Goal: Task Accomplishment & Management: Use online tool/utility

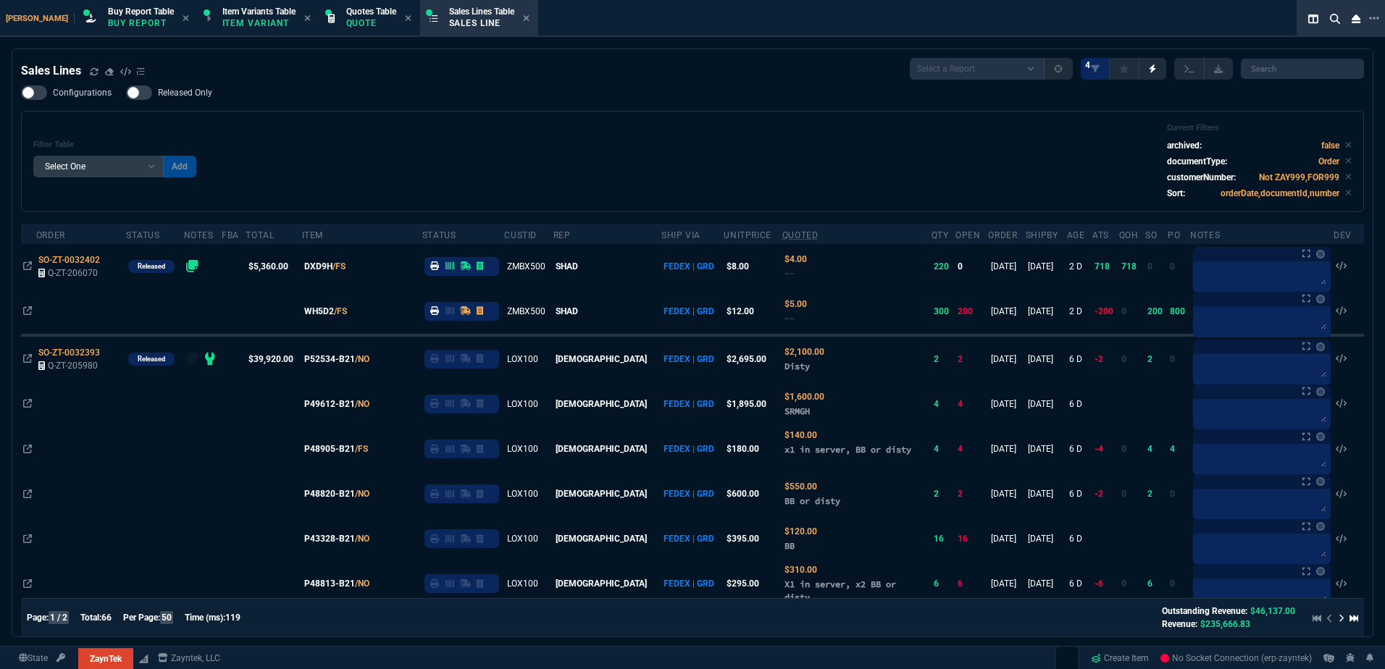
select select "1: BROV"
select select
click at [366, 135] on div "Filter Table Select One Add Filter () Age () ATS () Cond (itemVariantCode) Cust…" at bounding box center [692, 161] width 1318 height 77
select select "21: BROV"
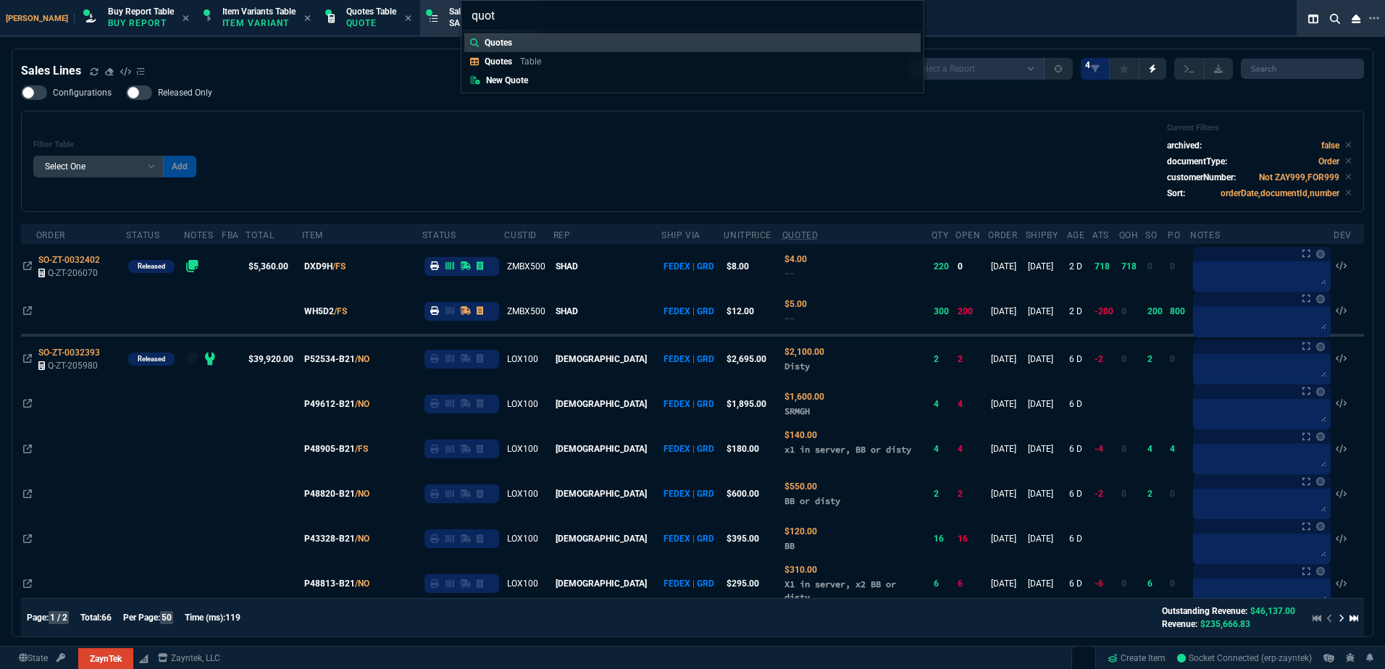
type input "quote"
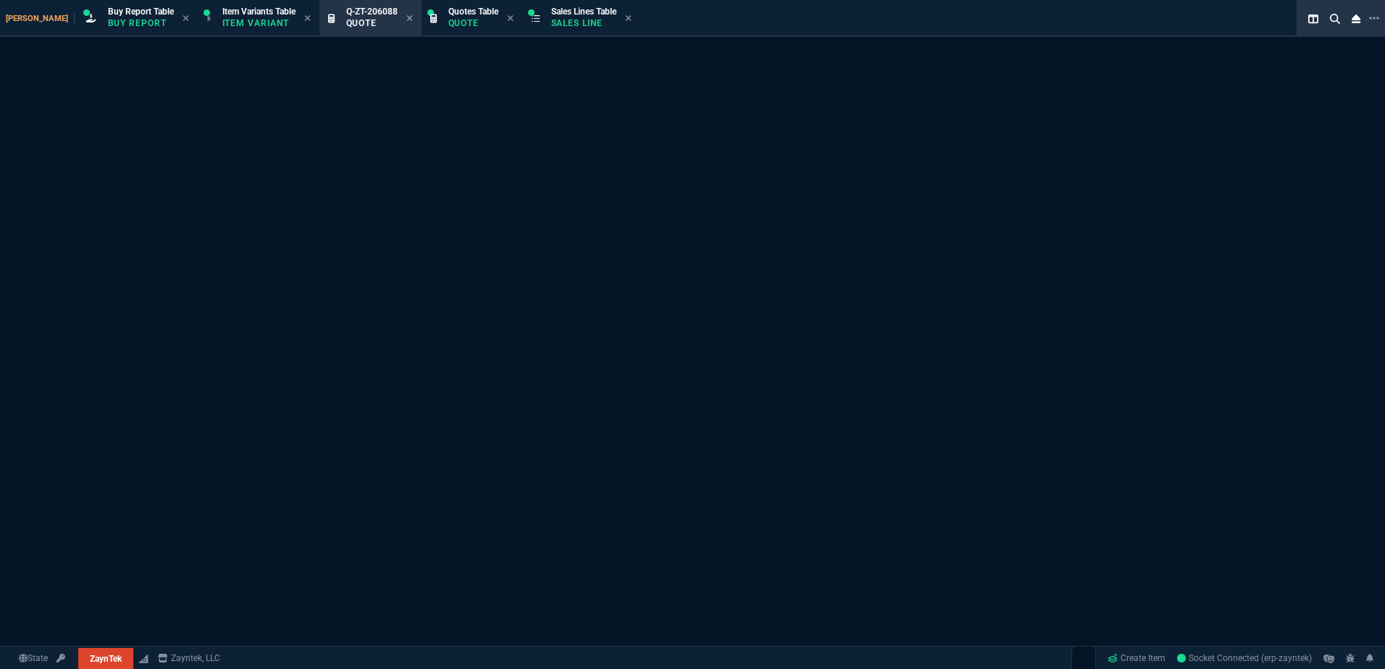
select select
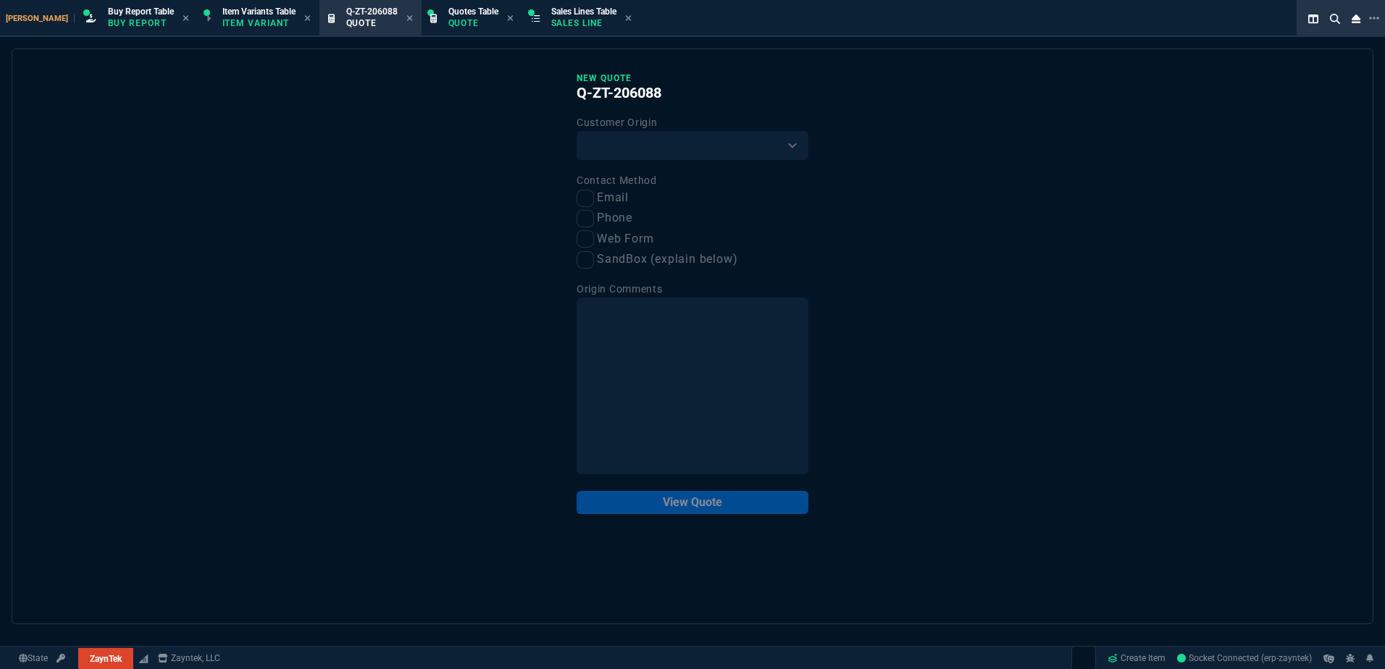
click at [510, 195] on div "New Quote Q-ZT-206088 Customer Origin Existing Customer Amazon Lead (first orde…" at bounding box center [692, 337] width 1361 height 576
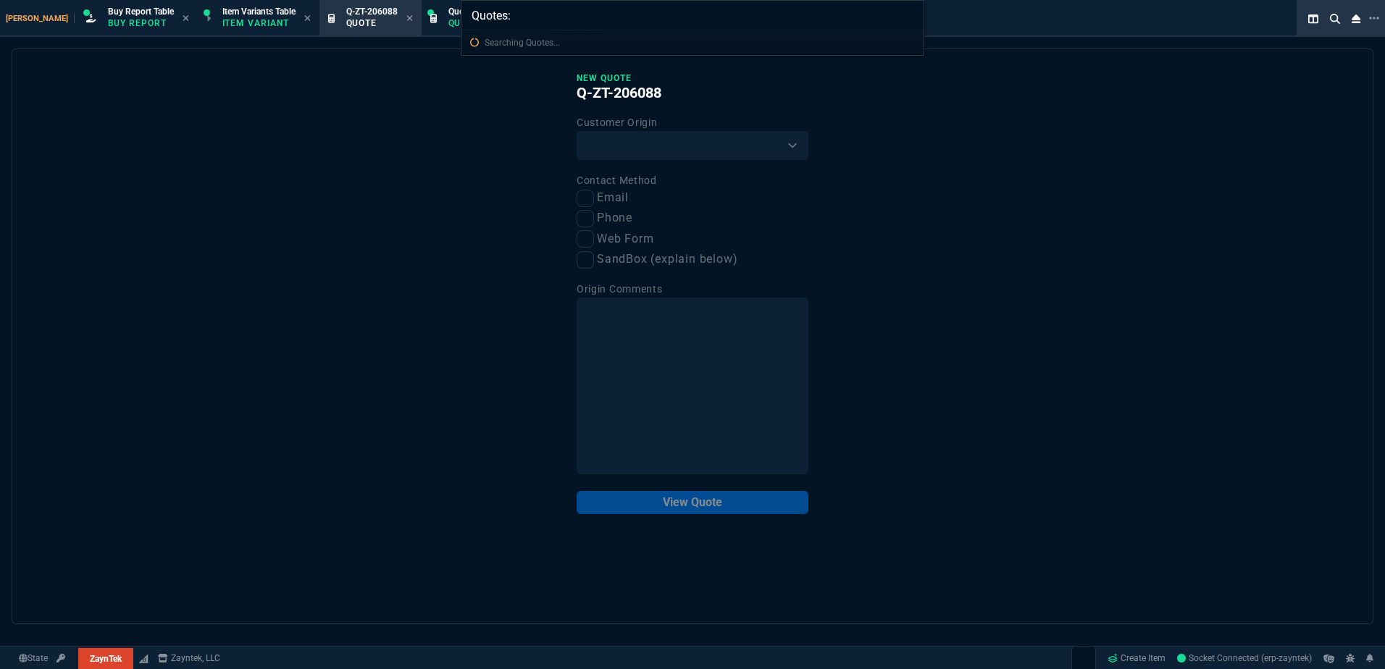
type input "Quotes: 206085"
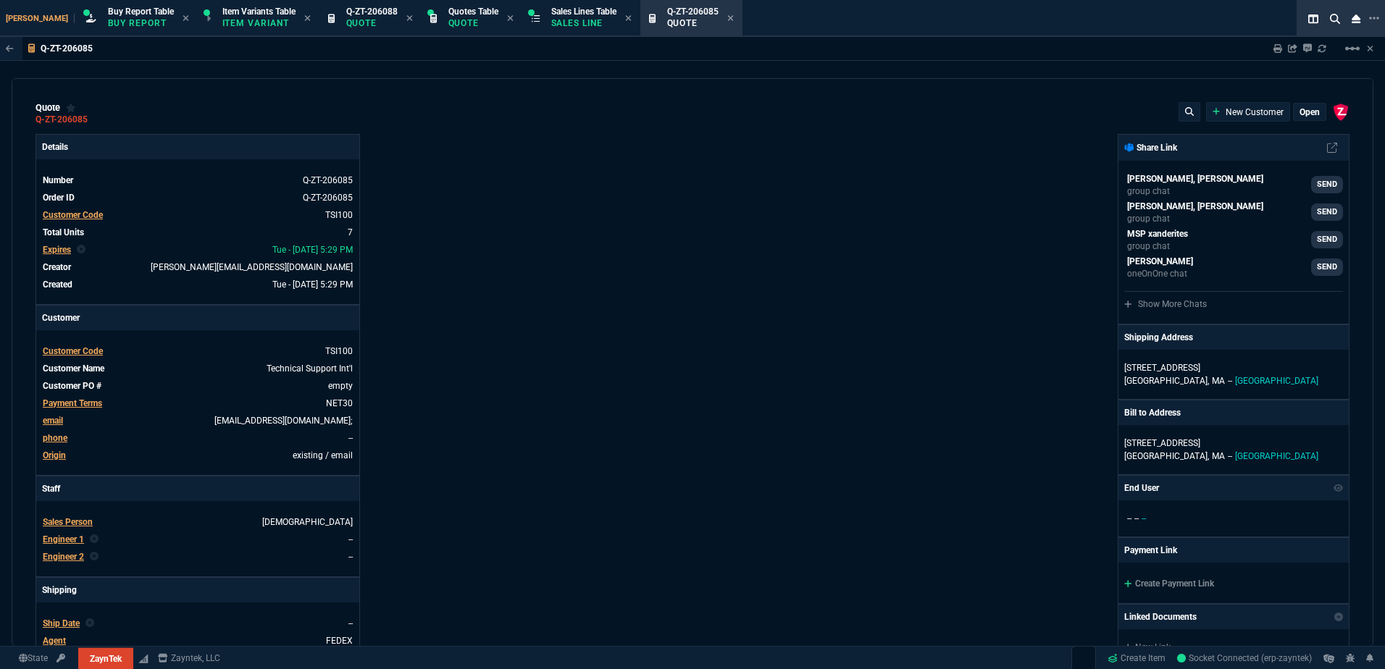
type input "44"
type input "20"
type input "37"
type input "29"
type input "100"
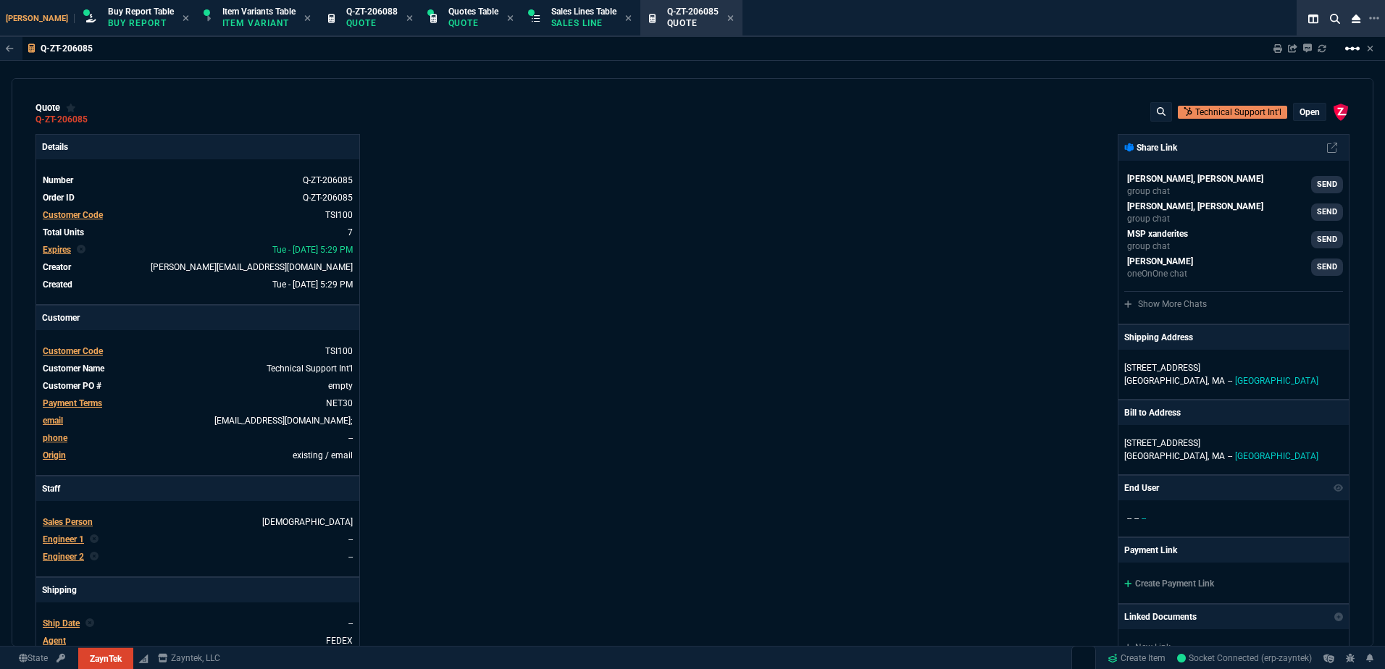
click at [1346, 49] on mat-icon "linear_scale" at bounding box center [1351, 48] width 17 height 17
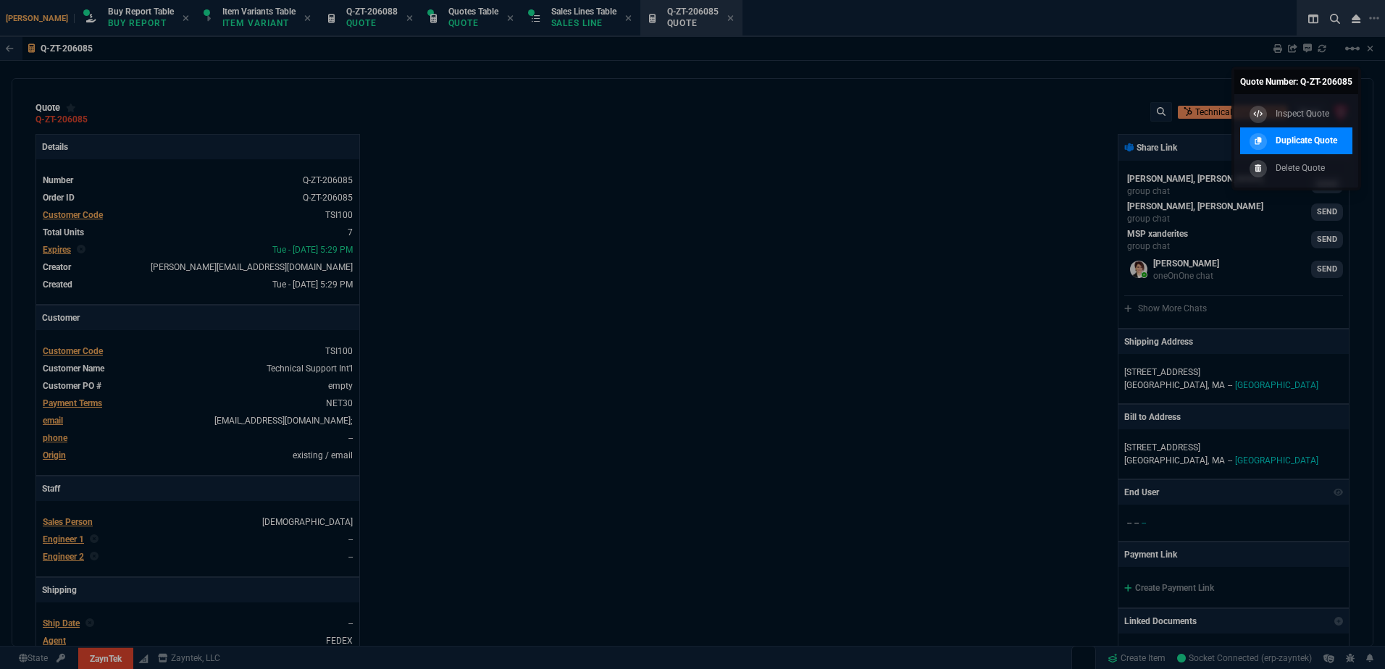
click at [1304, 140] on p "Duplicate Quote" at bounding box center [1306, 140] width 62 height 13
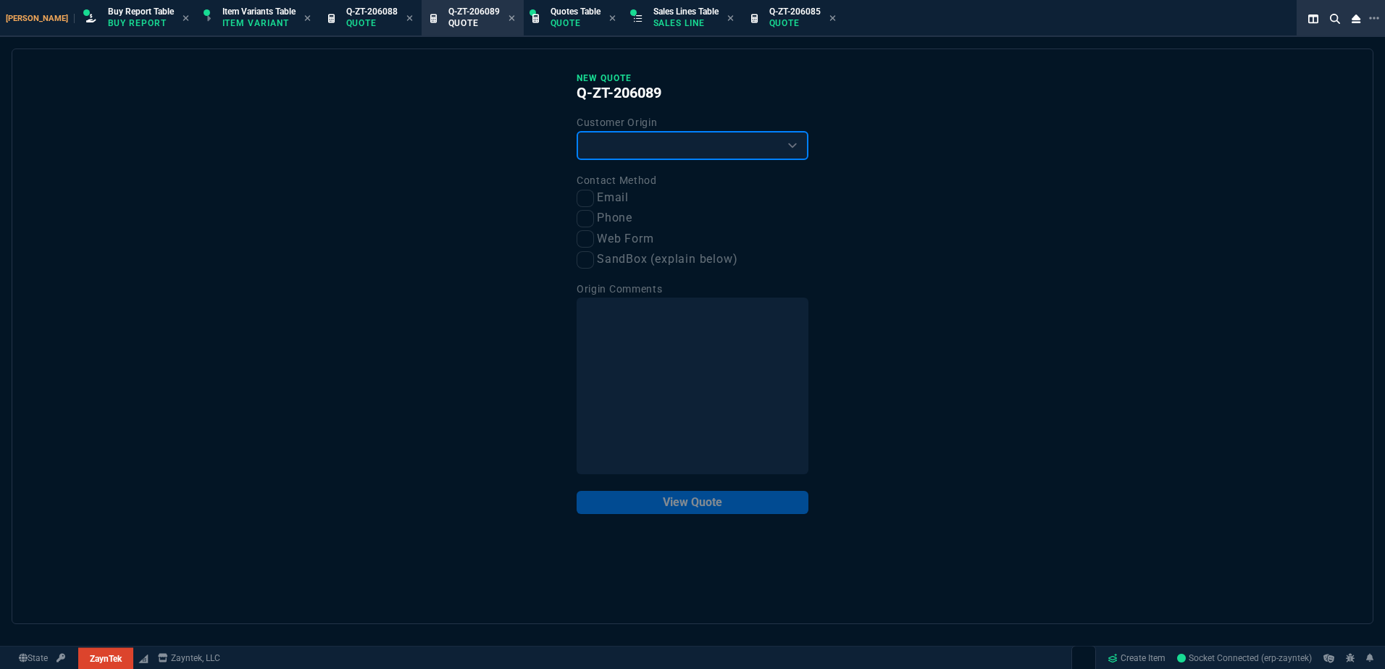
drag, startPoint x: 613, startPoint y: 143, endPoint x: 613, endPoint y: 151, distance: 8.0
click at [613, 143] on select "Existing Customer Amazon Lead (first order) Website Lead (first order) Called (…" at bounding box center [692, 145] width 232 height 29
select select "existing"
click at [576, 132] on select "Existing Customer Amazon Lead (first order) Website Lead (first order) Called (…" at bounding box center [692, 145] width 232 height 29
click at [589, 190] on input "Email" at bounding box center [584, 198] width 17 height 17
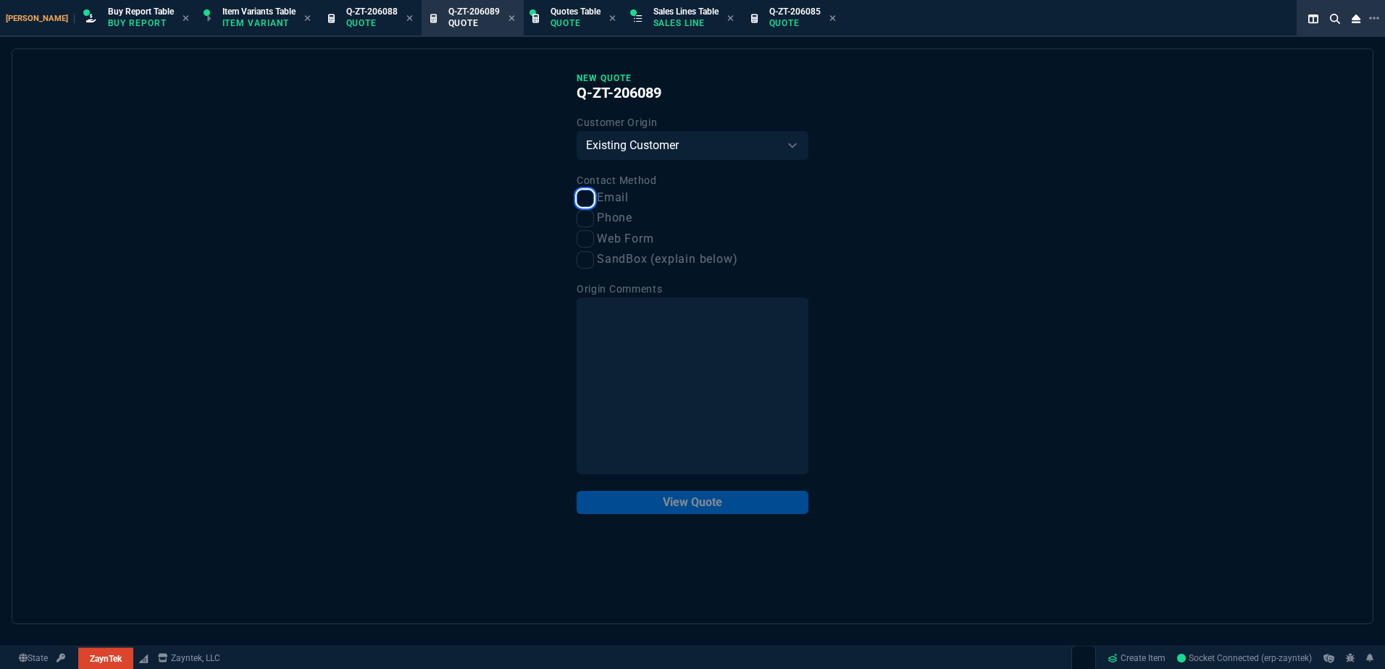
checkbox input "true"
click at [691, 521] on div "New Quote Q-ZT-206089 Customer Origin Existing Customer Amazon Lead (first orde…" at bounding box center [692, 337] width 1361 height 576
click at [690, 503] on button "View Quote" at bounding box center [692, 502] width 232 height 23
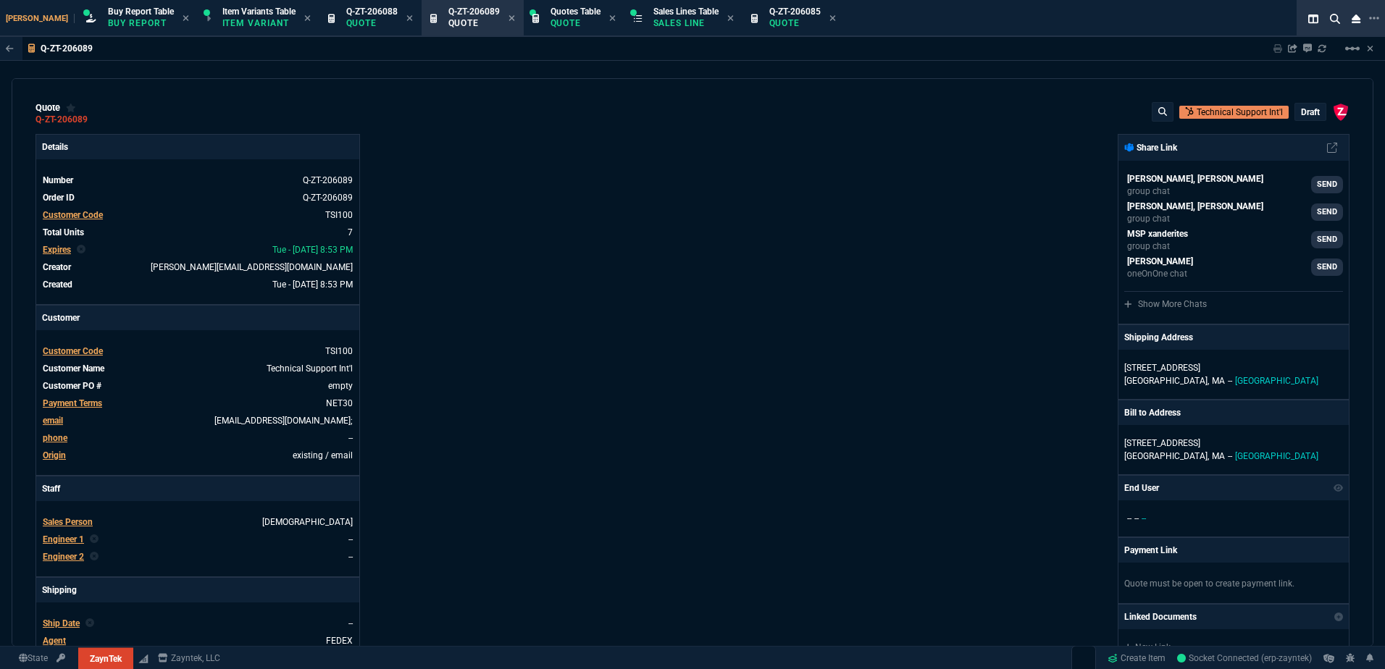
type input "44"
type input "20"
type input "37"
type input "29"
type input "100"
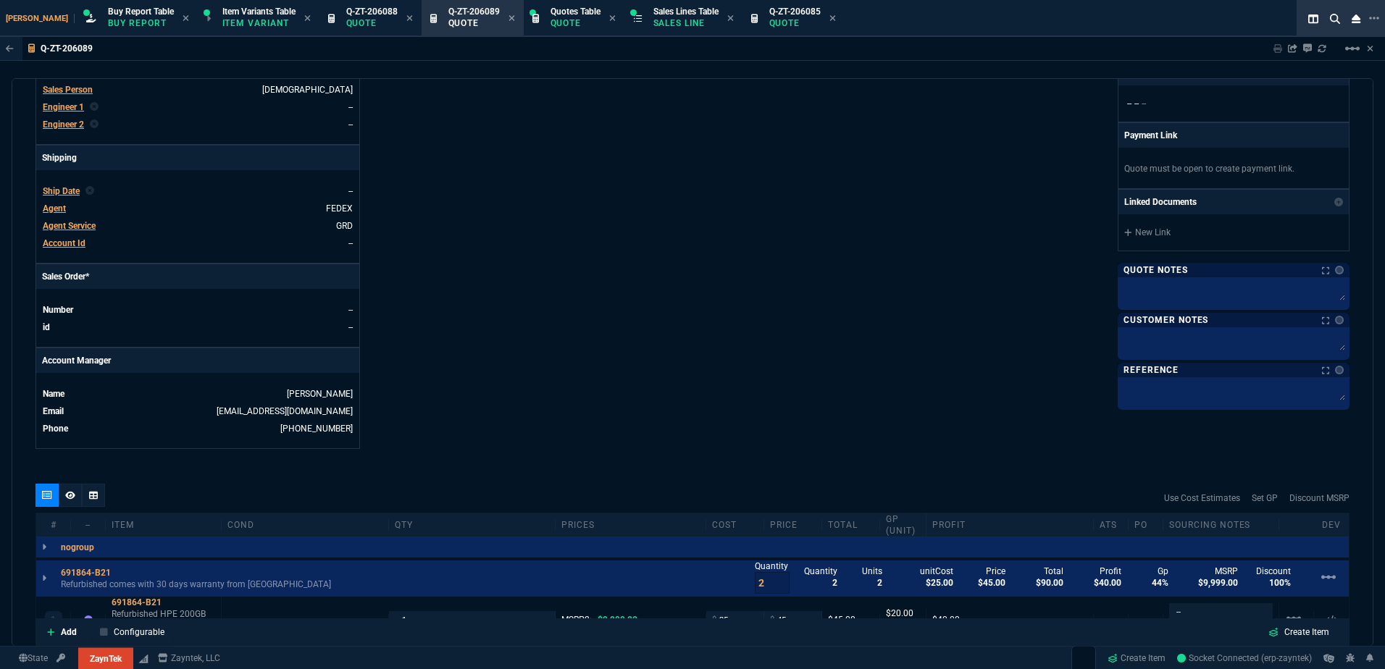
scroll to position [362, 0]
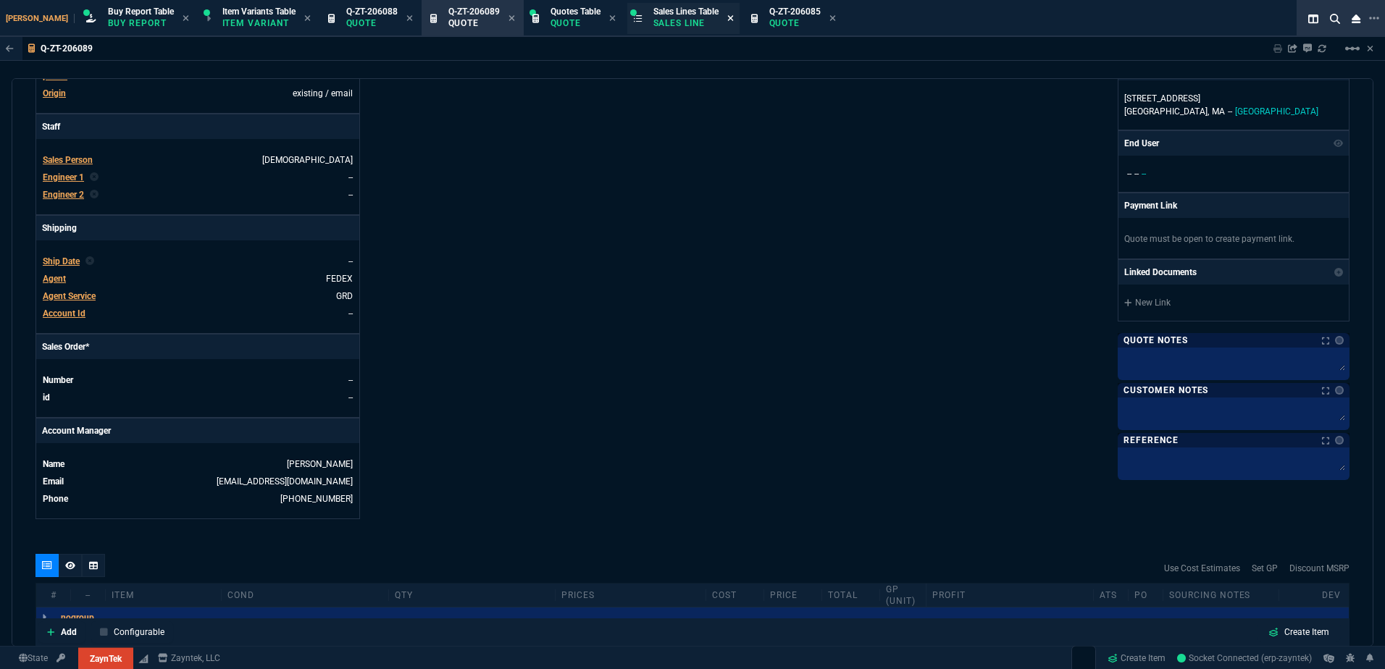
drag, startPoint x: 807, startPoint y: 20, endPoint x: 700, endPoint y: 20, distance: 106.5
click at [829, 20] on icon at bounding box center [832, 18] width 7 height 9
click at [406, 17] on icon at bounding box center [409, 18] width 6 height 6
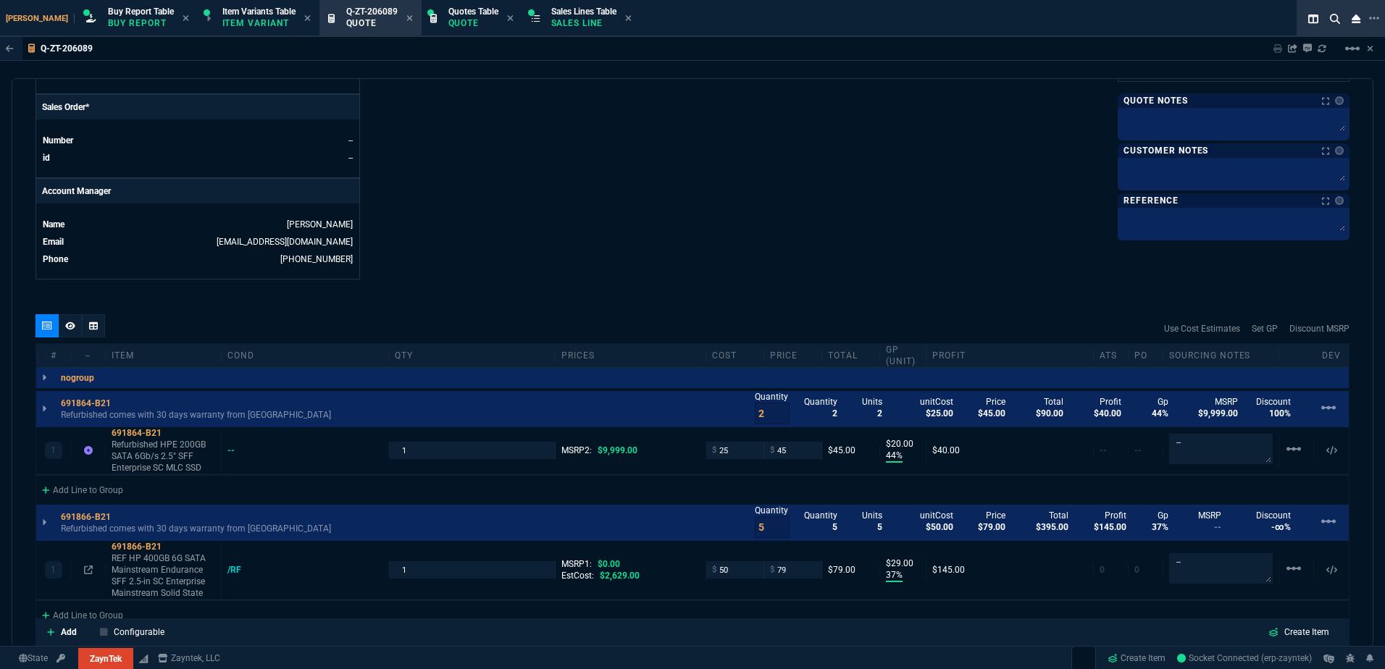
scroll to position [652, 0]
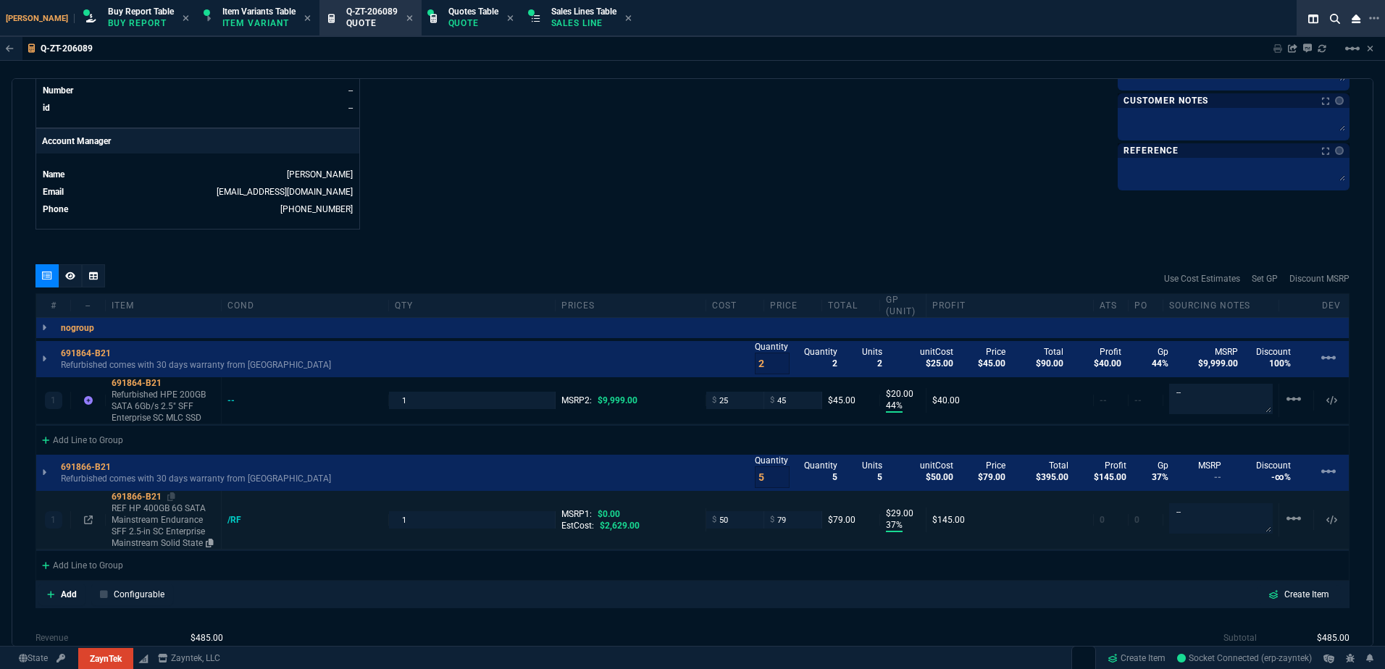
drag, startPoint x: 169, startPoint y: 498, endPoint x: 148, endPoint y: 495, distance: 21.3
click at [169, 498] on icon at bounding box center [171, 496] width 8 height 9
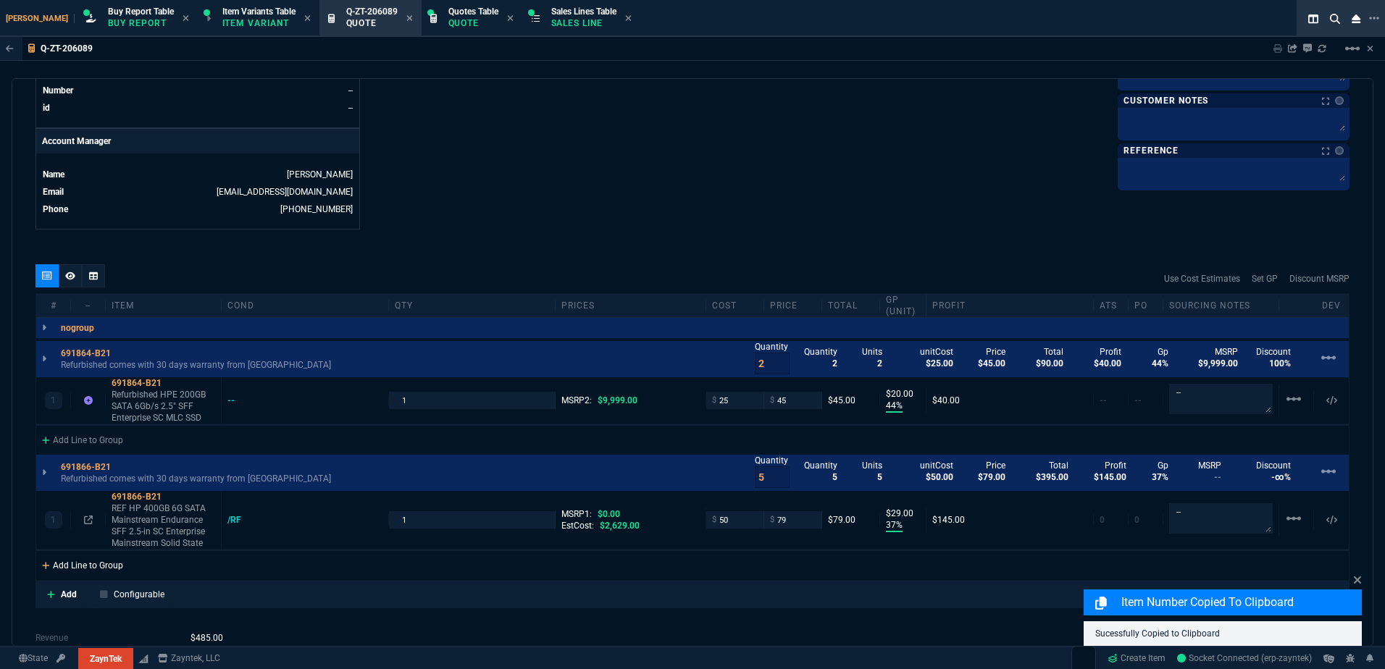
click at [124, 566] on div "Add Line to Group" at bounding box center [82, 564] width 93 height 26
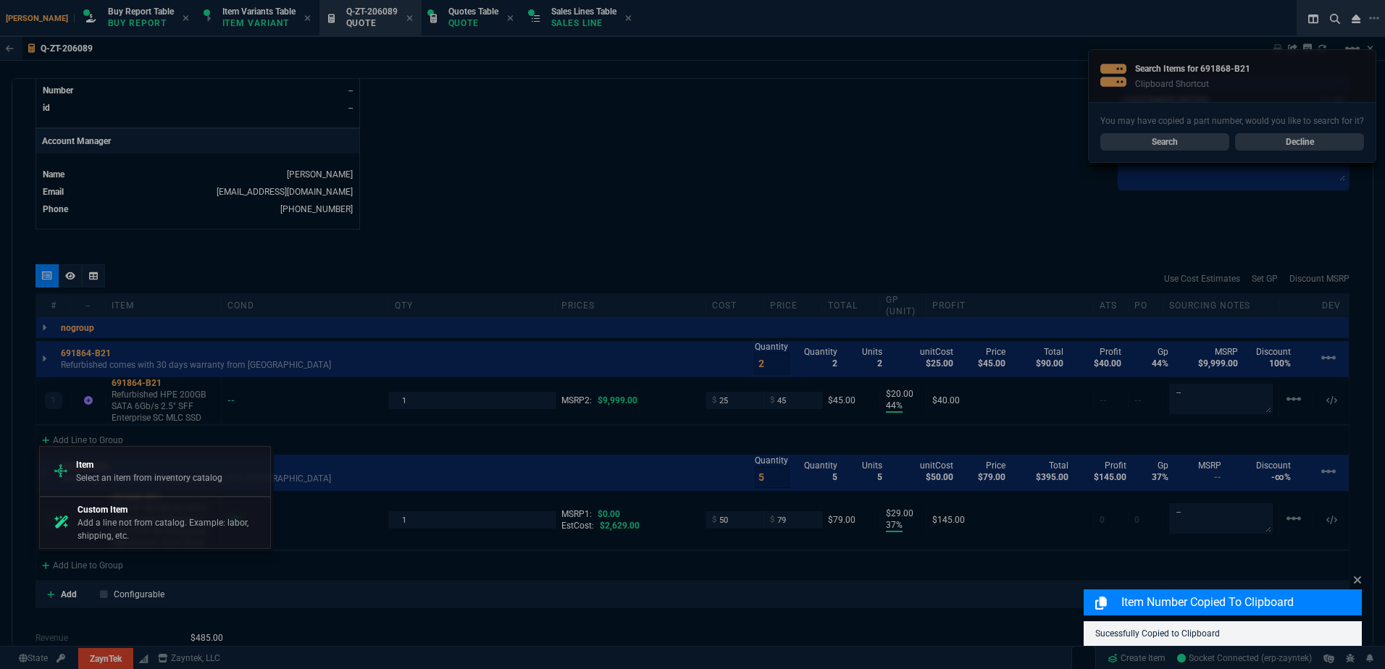
click at [276, 558] on div at bounding box center [692, 334] width 1385 height 669
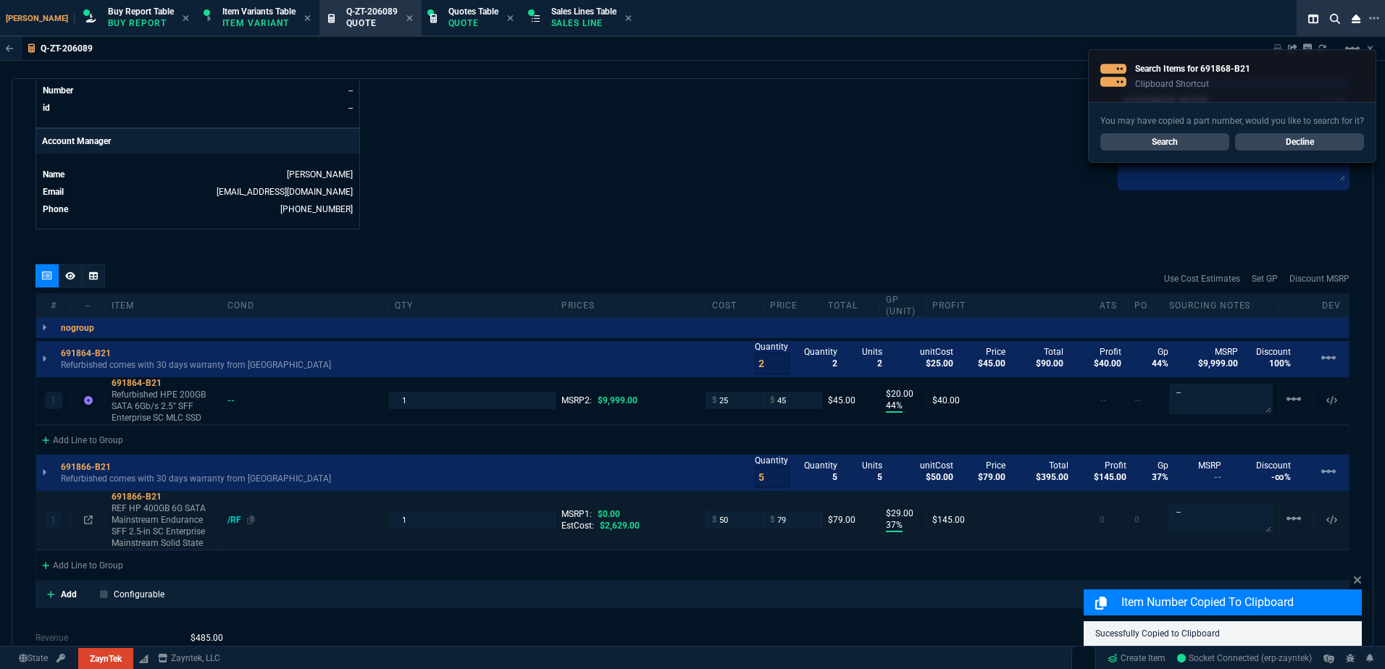
click at [233, 523] on div "/RF" at bounding box center [241, 520] width 28 height 12
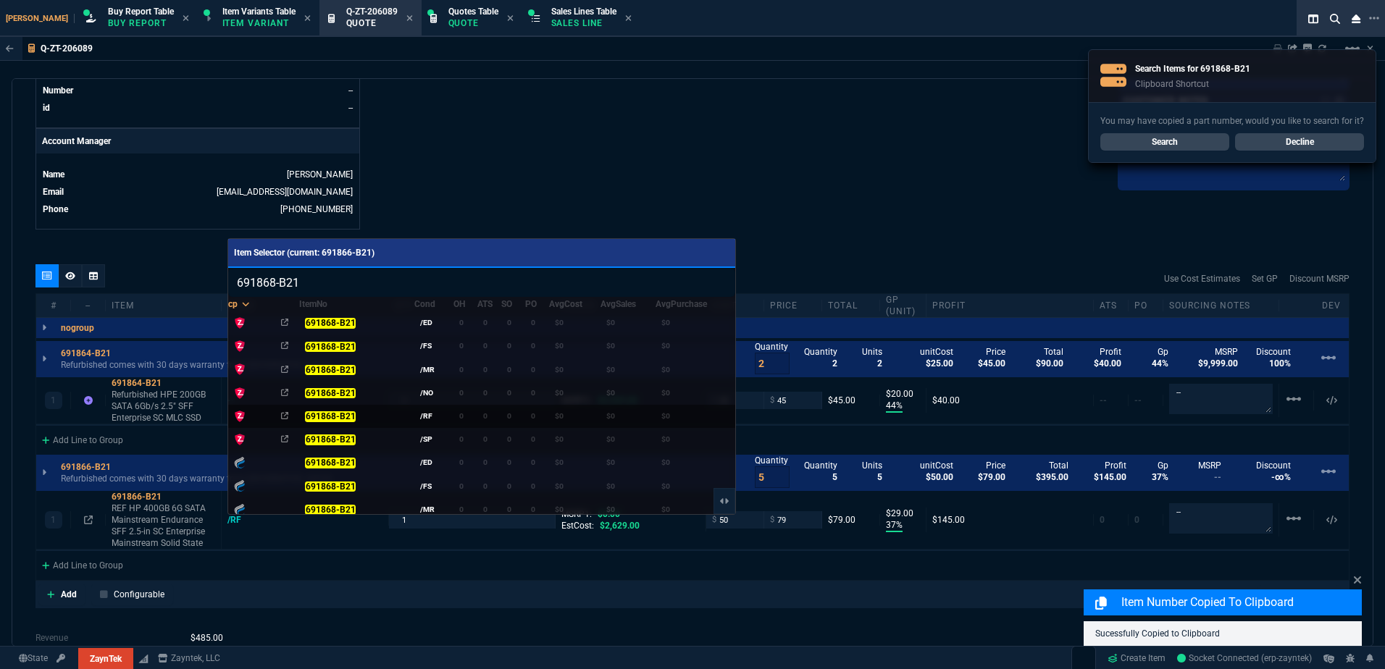
type input "691868-B21"
click at [456, 406] on td "0" at bounding box center [465, 416] width 24 height 23
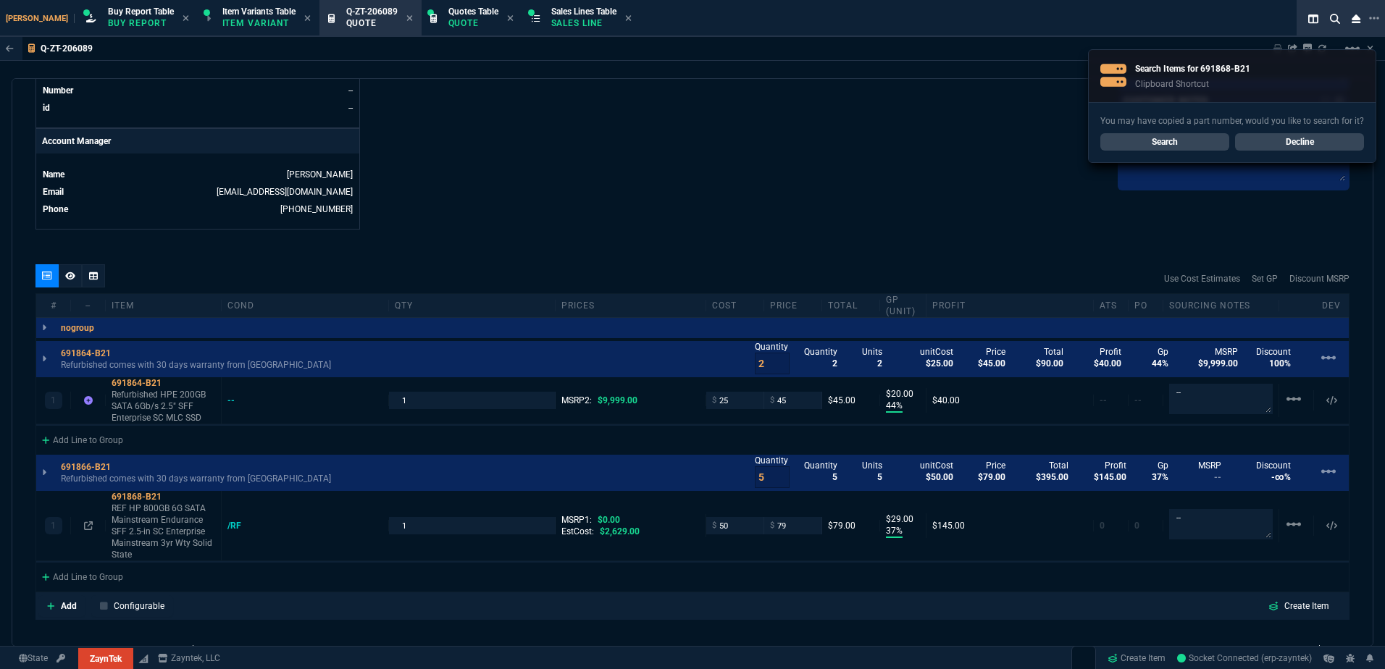
click at [1276, 149] on link "Decline" at bounding box center [1299, 141] width 129 height 17
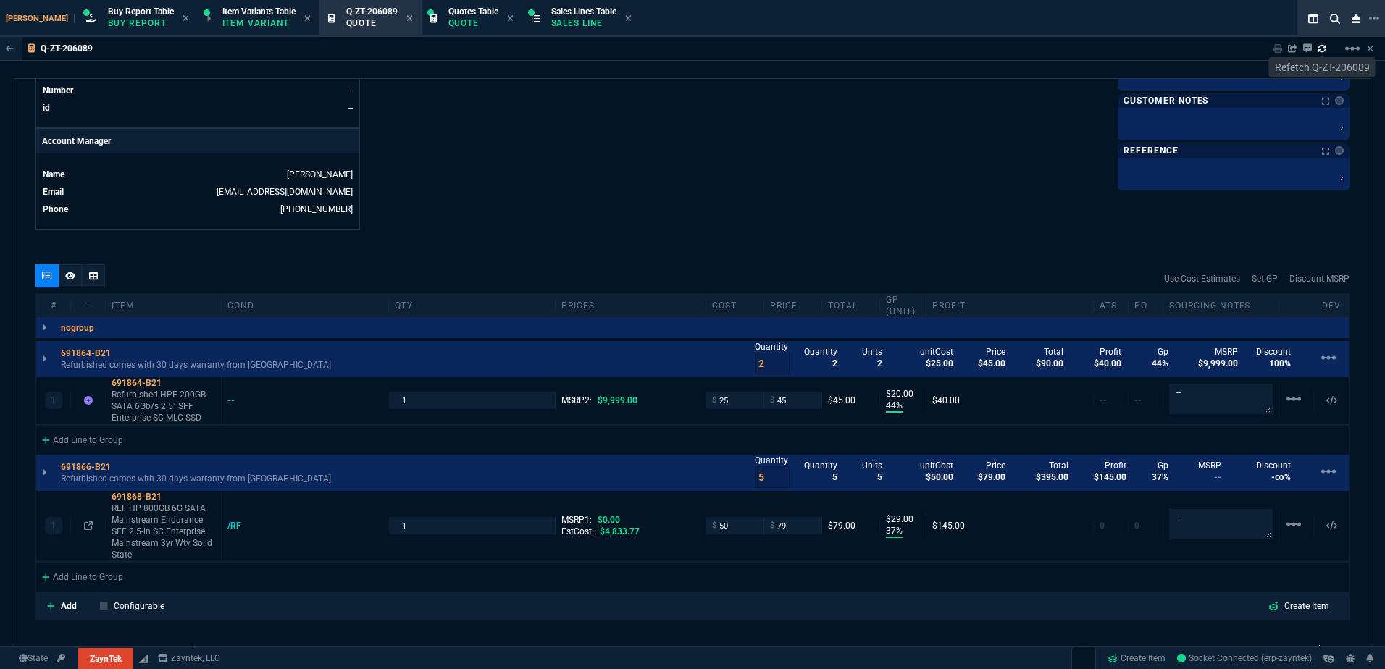
click at [1322, 51] on icon at bounding box center [1321, 47] width 8 height 7
type input "44"
type input "20"
type input "37"
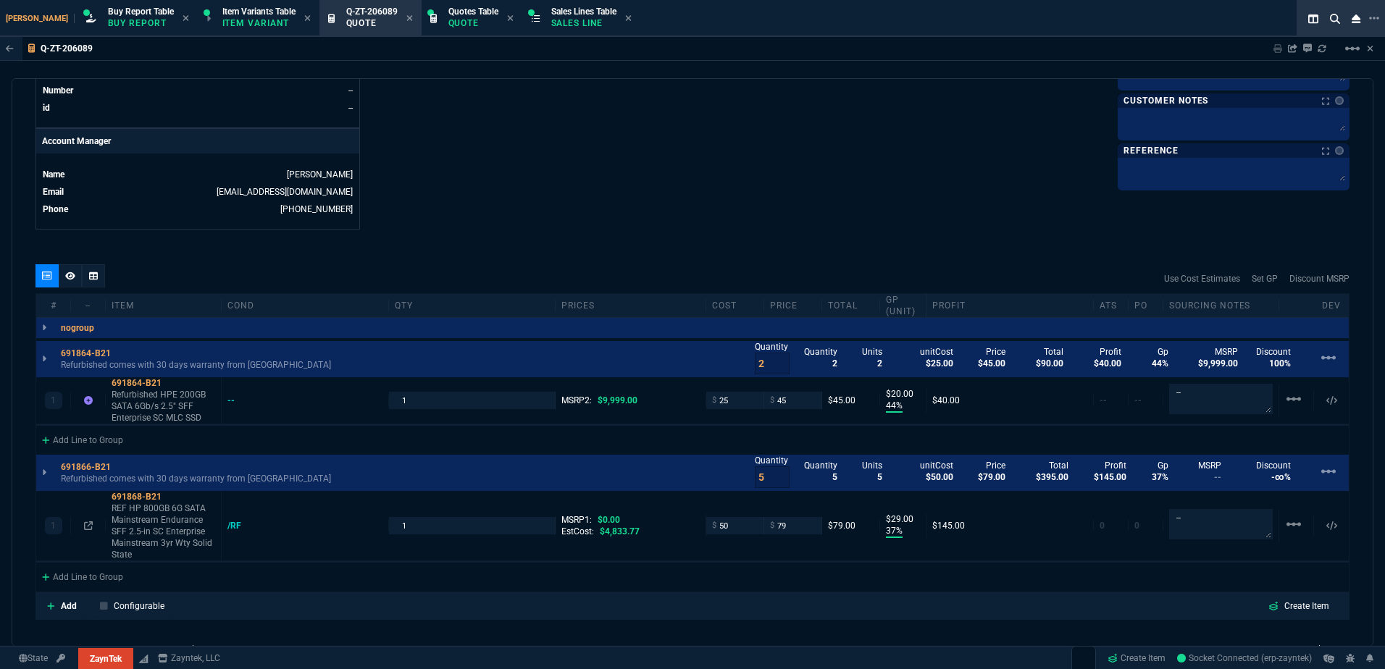
type input "29"
type input "100"
drag, startPoint x: 176, startPoint y: 524, endPoint x: 177, endPoint y: 550, distance: 26.1
click at [176, 524] on p "REF HP 800GB 6G SATA Mainstream Endurance SFF 2.5-in SC Enterprise Mainstream 3…" at bounding box center [164, 532] width 104 height 58
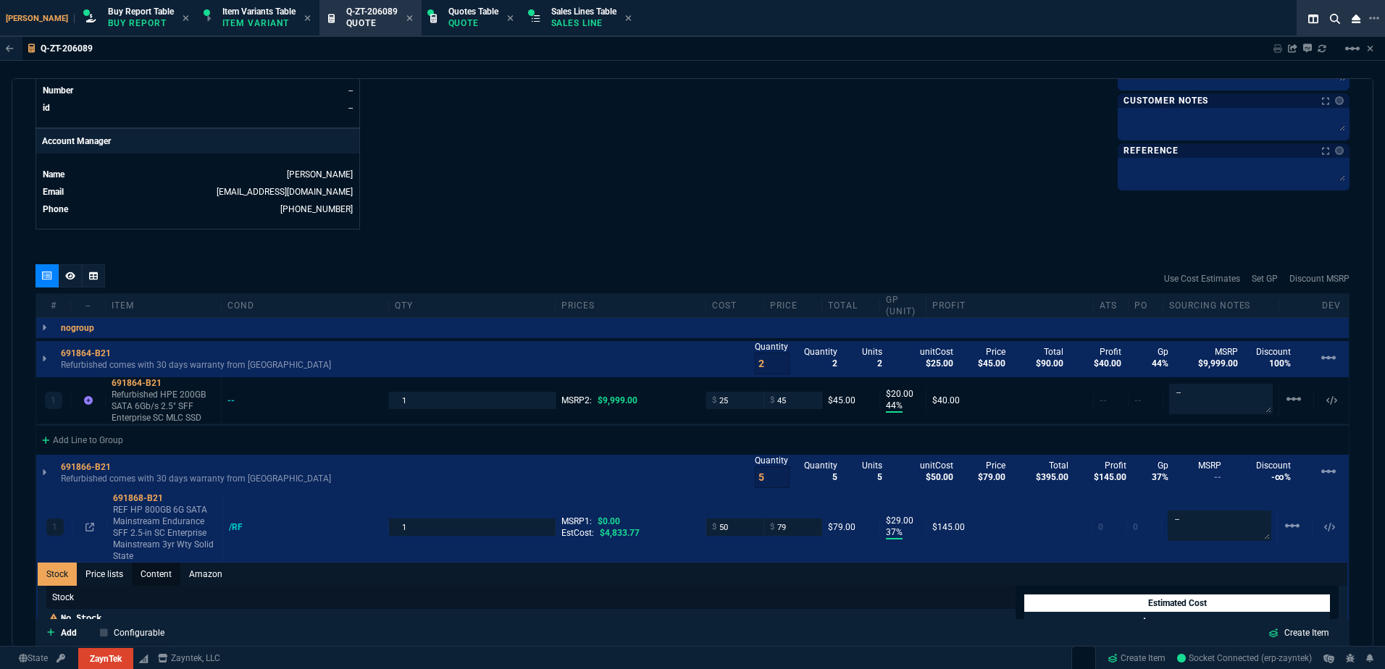
click at [164, 574] on link "Content" at bounding box center [156, 574] width 49 height 23
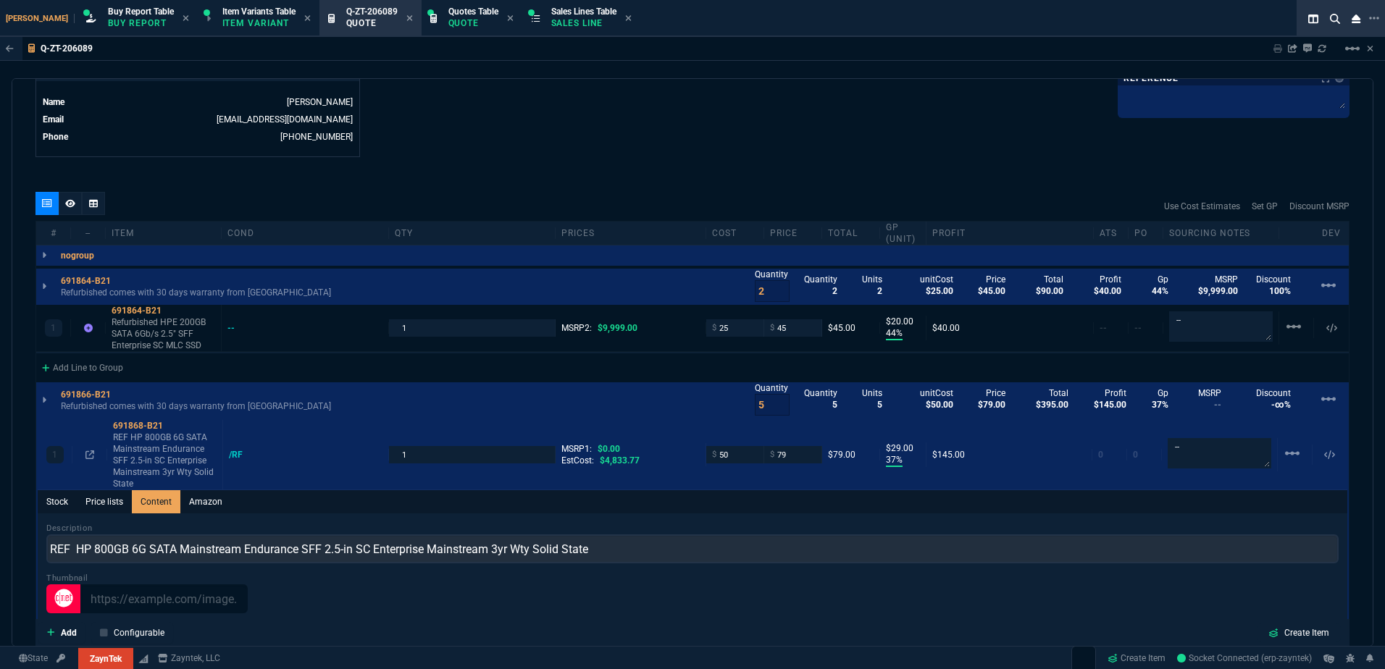
scroll to position [0, 0]
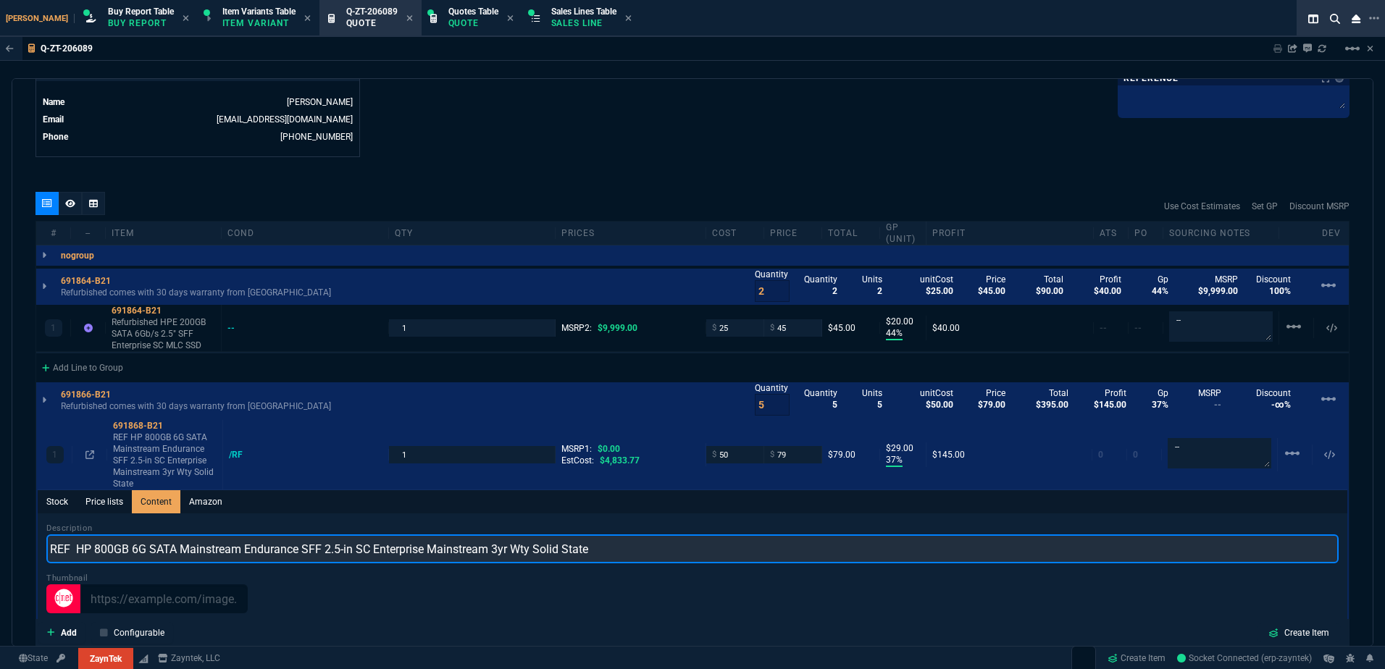
drag, startPoint x: 529, startPoint y: 551, endPoint x: 491, endPoint y: 555, distance: 37.9
click at [491, 555] on input "REF HP 800GB 6G SATA Mainstream Endurance SFF 2.5-in SC Enterprise Mainstream 3…" at bounding box center [692, 548] width 1292 height 29
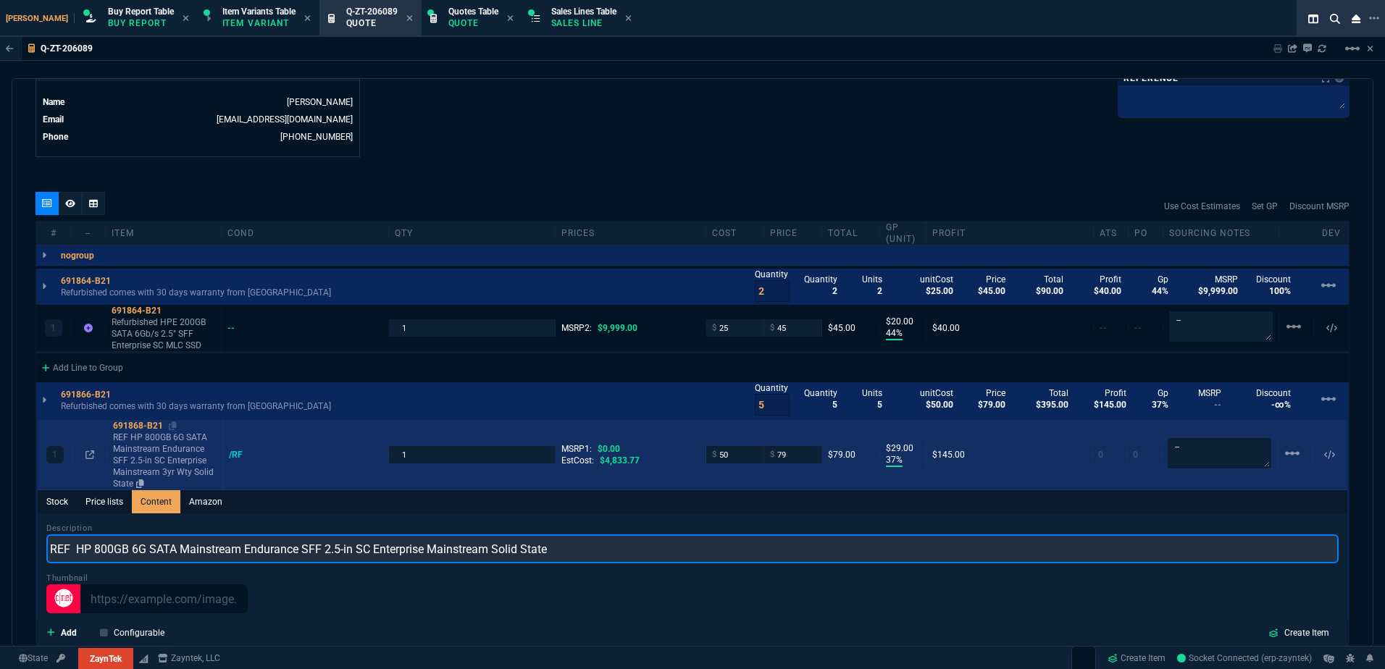
type input "REF HP 800GB 6G SATA Mainstream Endurance SFF 2.5-in SC Enterprise Mainstream S…"
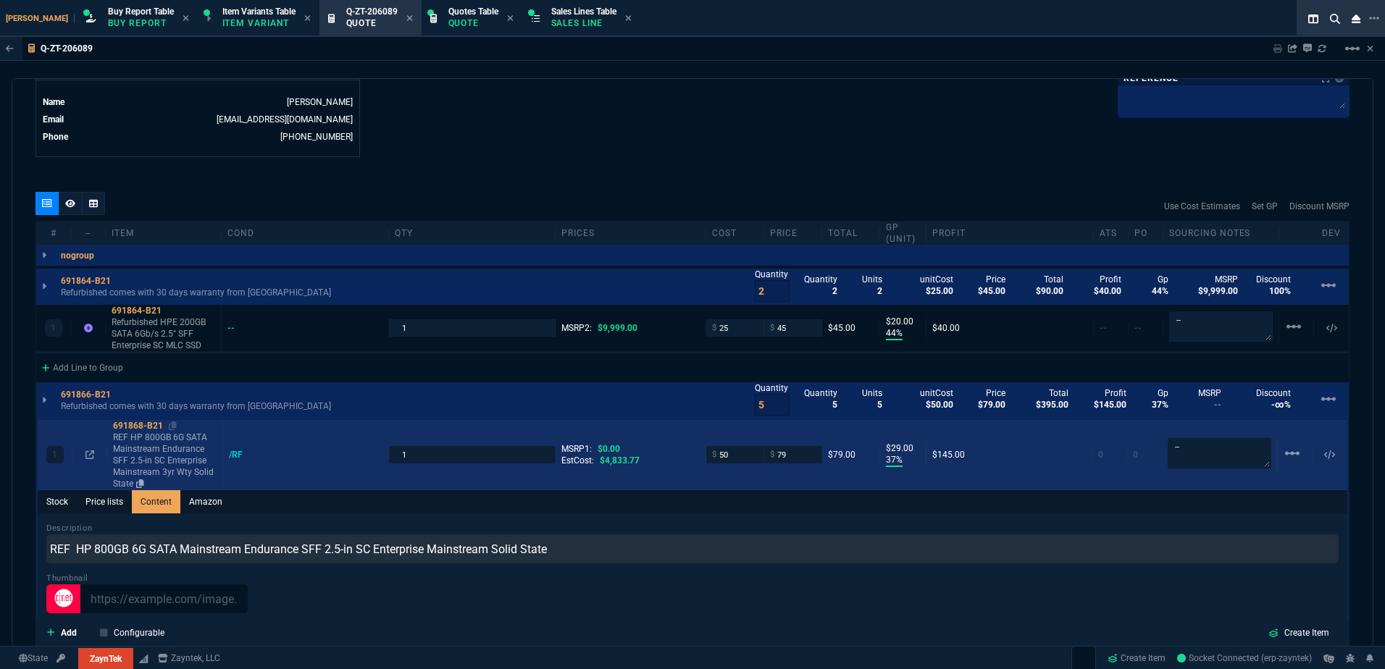
click at [171, 453] on p "REF HP 800GB 6G SATA Mainstream Endurance SFF 2.5-in SC Enterprise Mainstream 3…" at bounding box center [165, 461] width 104 height 58
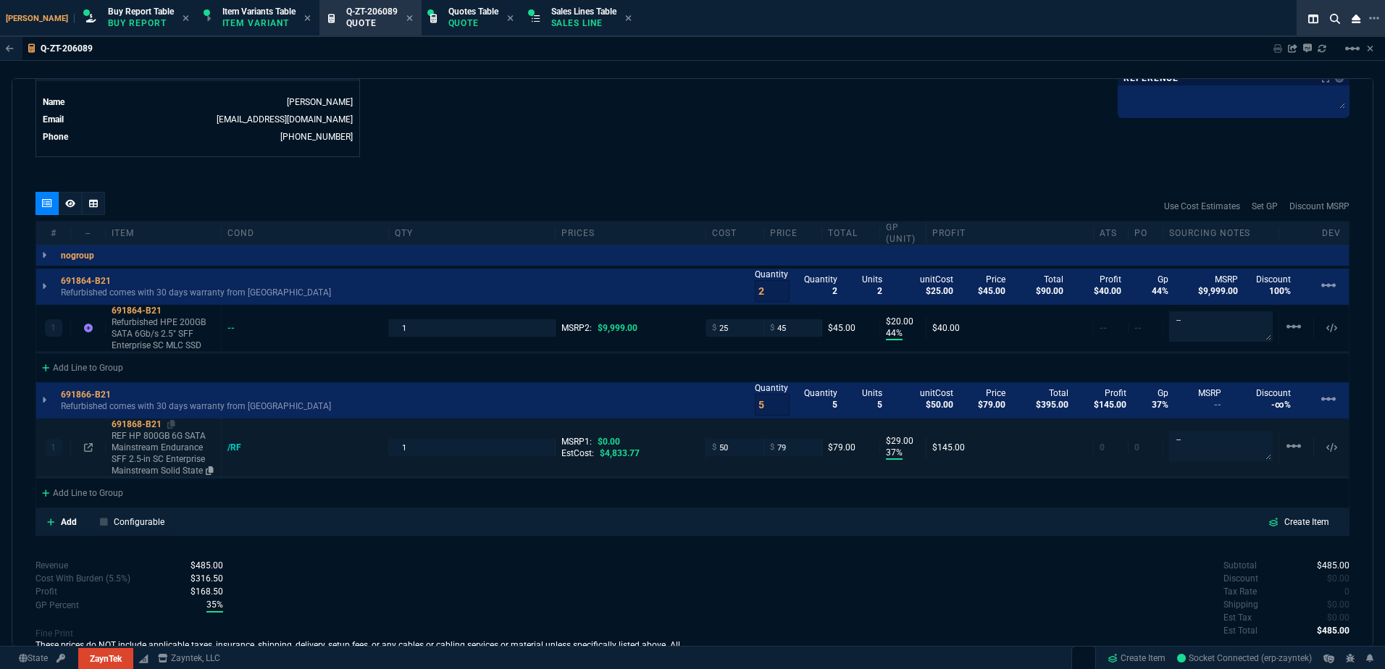
type input "37"
type input "29"
click at [173, 427] on icon at bounding box center [171, 424] width 8 height 9
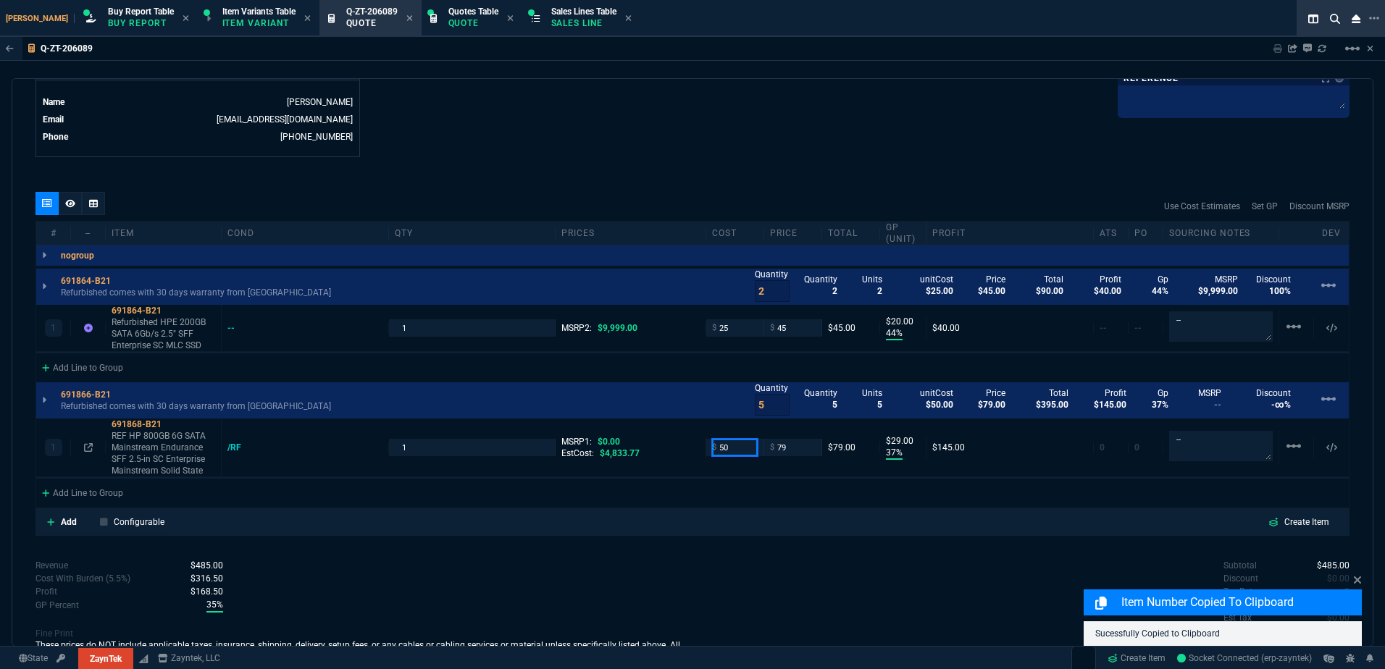
drag, startPoint x: 726, startPoint y: 450, endPoint x: 618, endPoint y: 532, distance: 135.4
click at [726, 450] on input "50" at bounding box center [735, 447] width 46 height 17
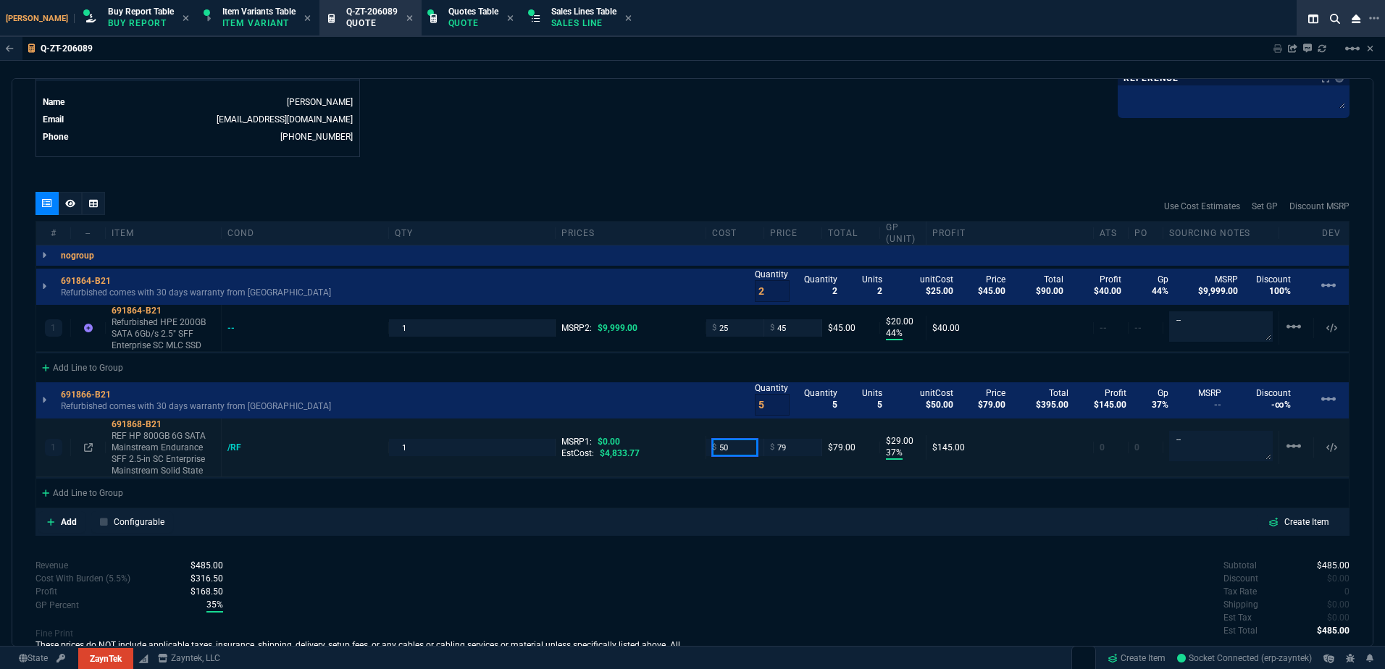
click at [744, 450] on input "50" at bounding box center [735, 447] width 46 height 17
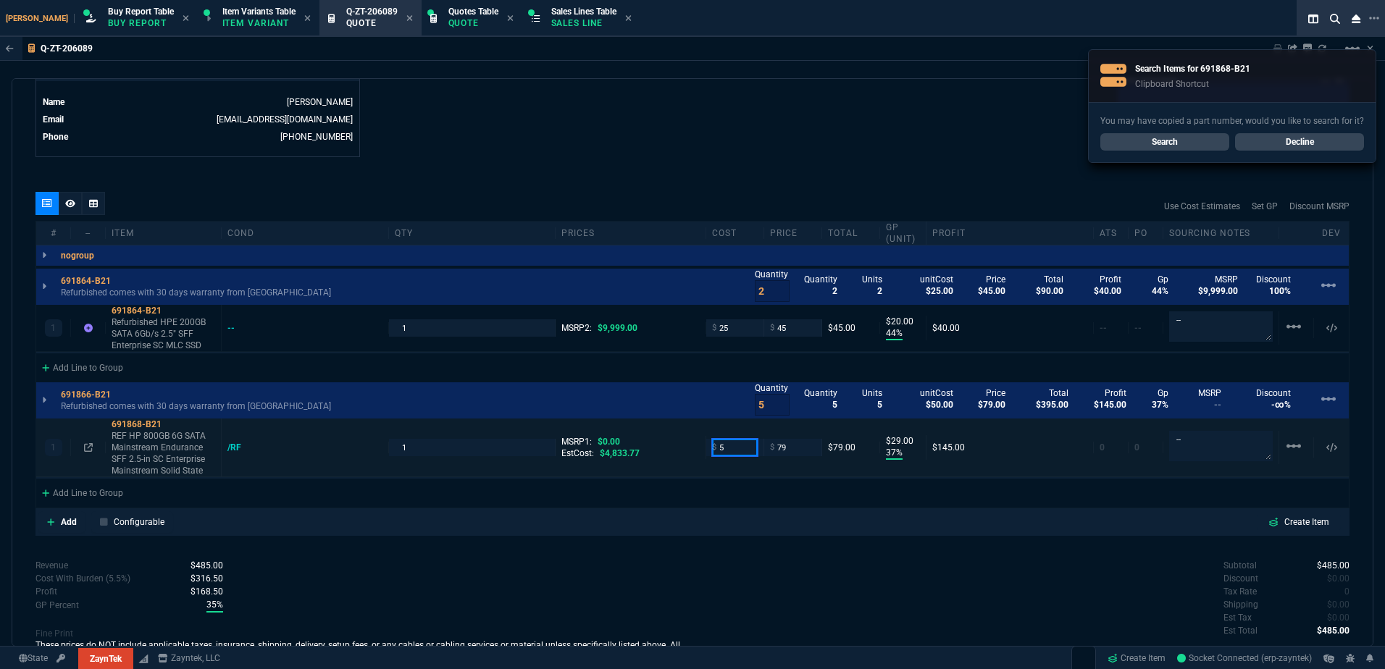
type input "50"
type textarea "ebay"
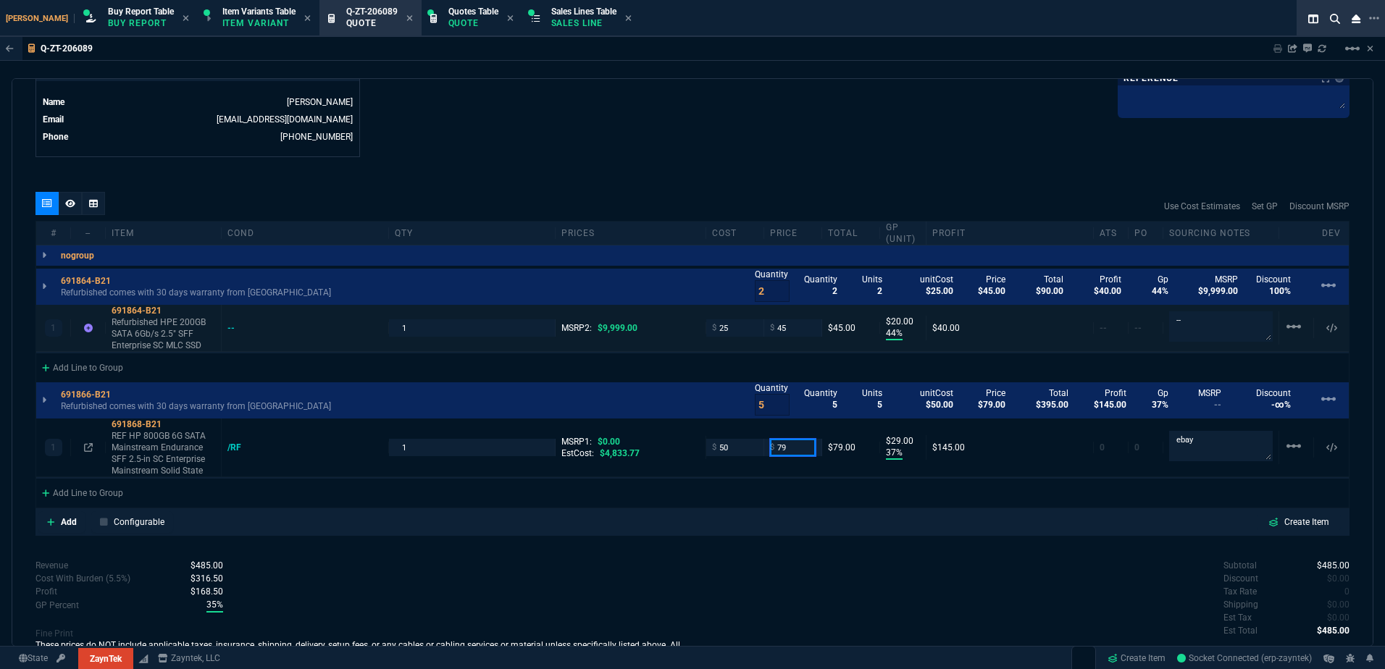
drag, startPoint x: 787, startPoint y: 444, endPoint x: 72, endPoint y: 332, distance: 724.1
click at [787, 444] on input "79" at bounding box center [793, 447] width 46 height 17
click at [792, 442] on input "79" at bounding box center [793, 447] width 46 height 17
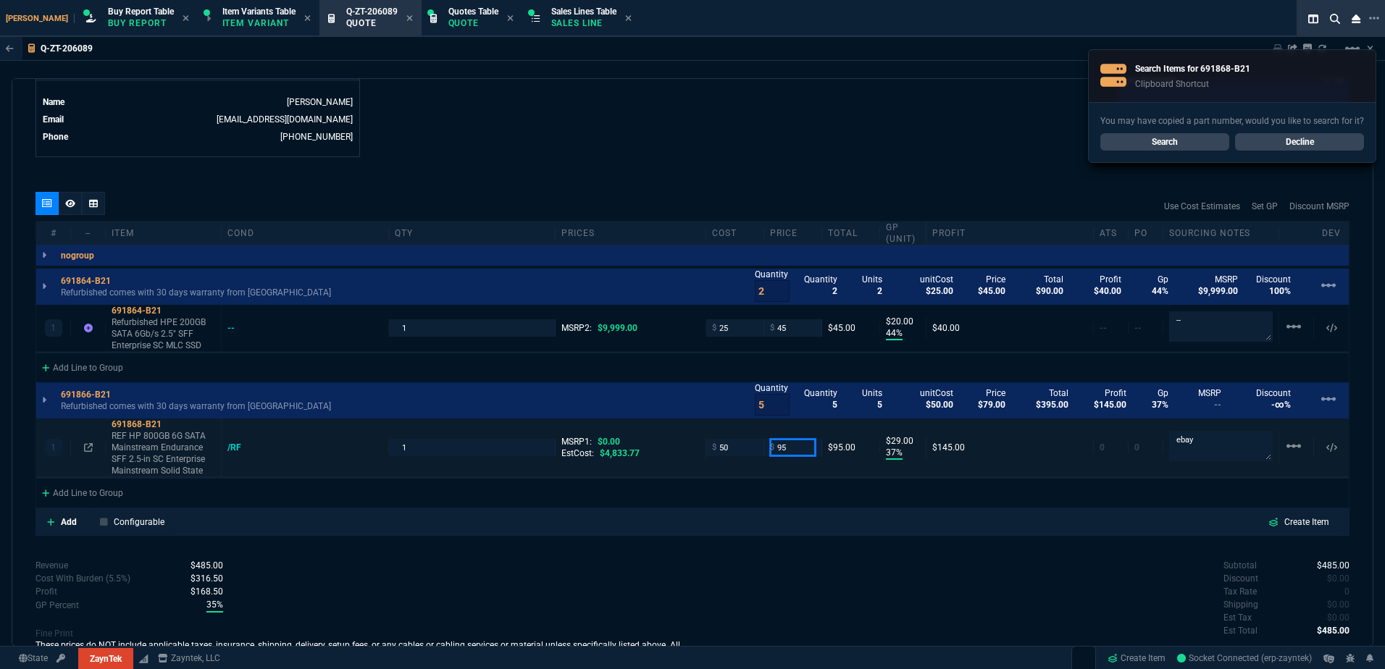
type input "95"
type input "47"
type input "45"
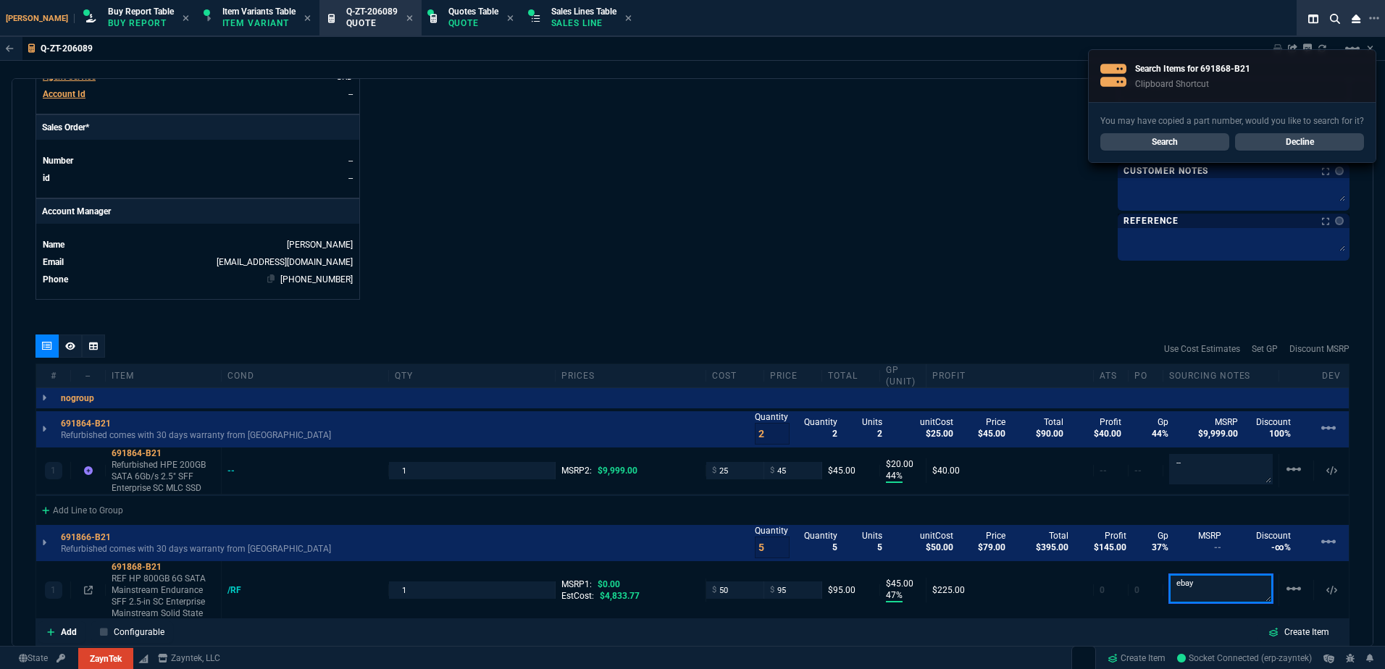
scroll to position [579, 0]
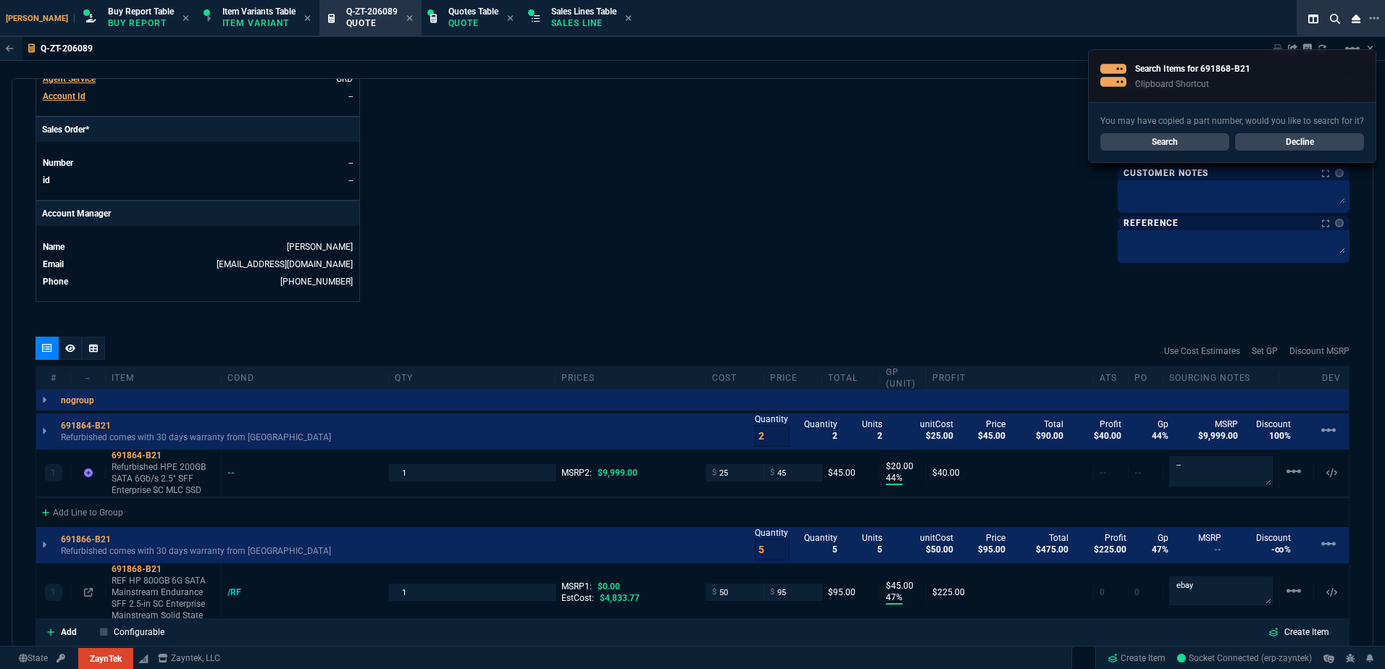
click at [69, 342] on div at bounding box center [70, 348] width 23 height 23
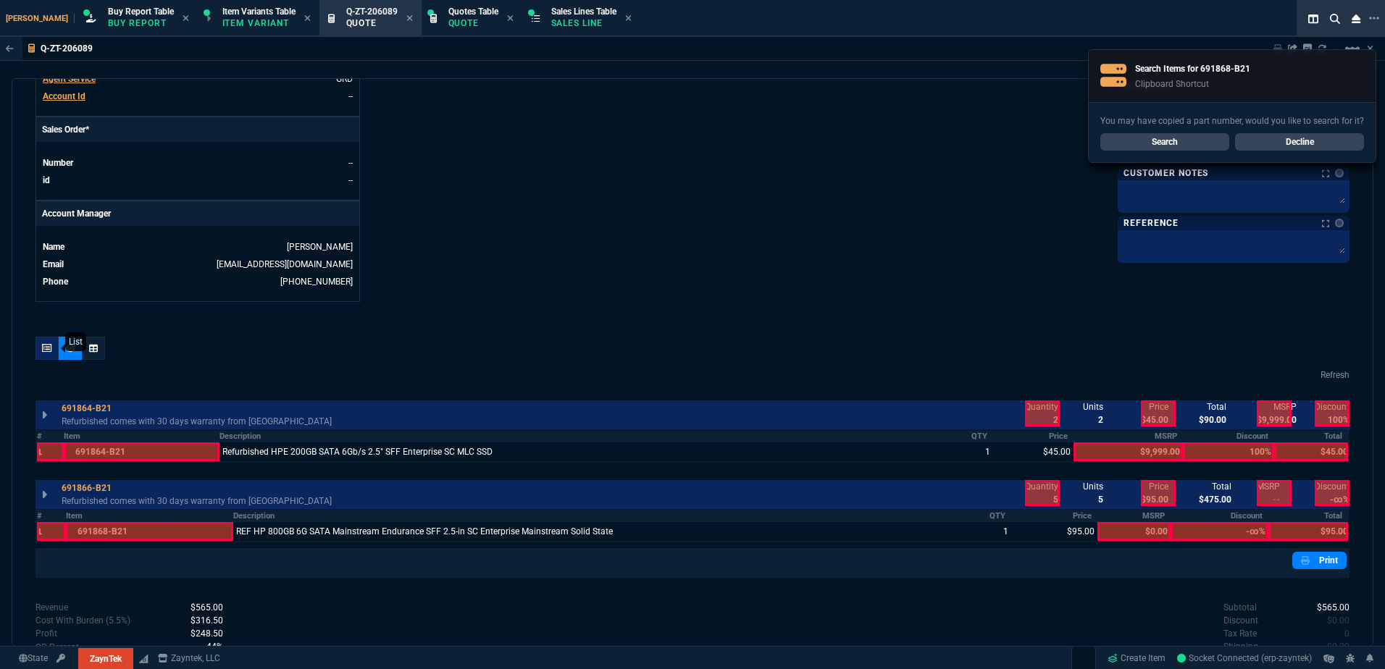
click at [44, 353] on div at bounding box center [46, 348] width 23 height 23
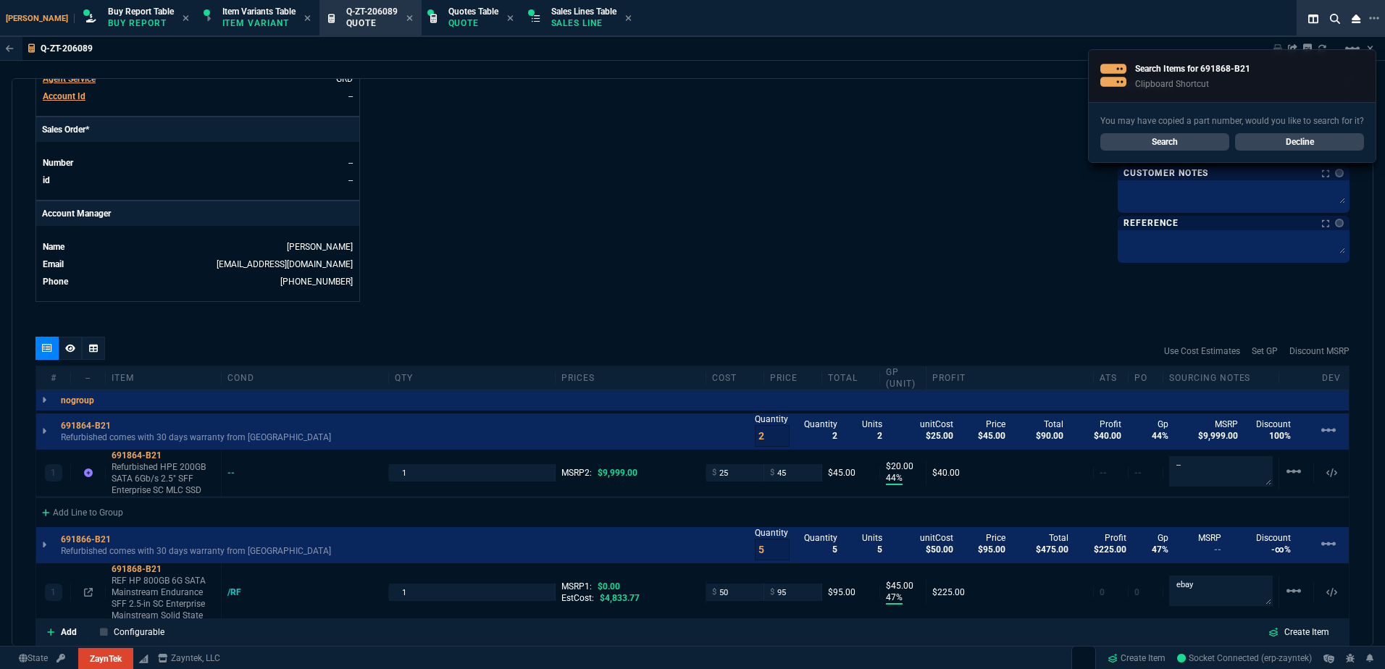
type input "44"
type input "20"
type input "47"
type input "45"
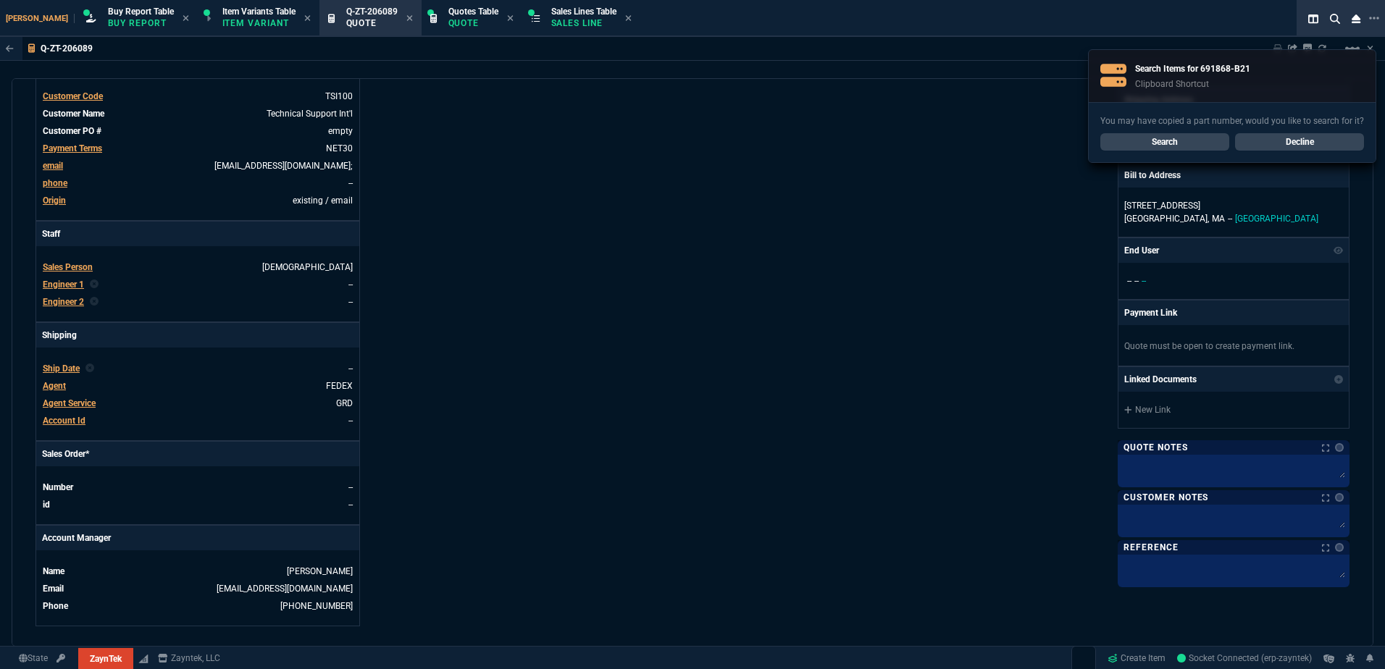
type input "100"
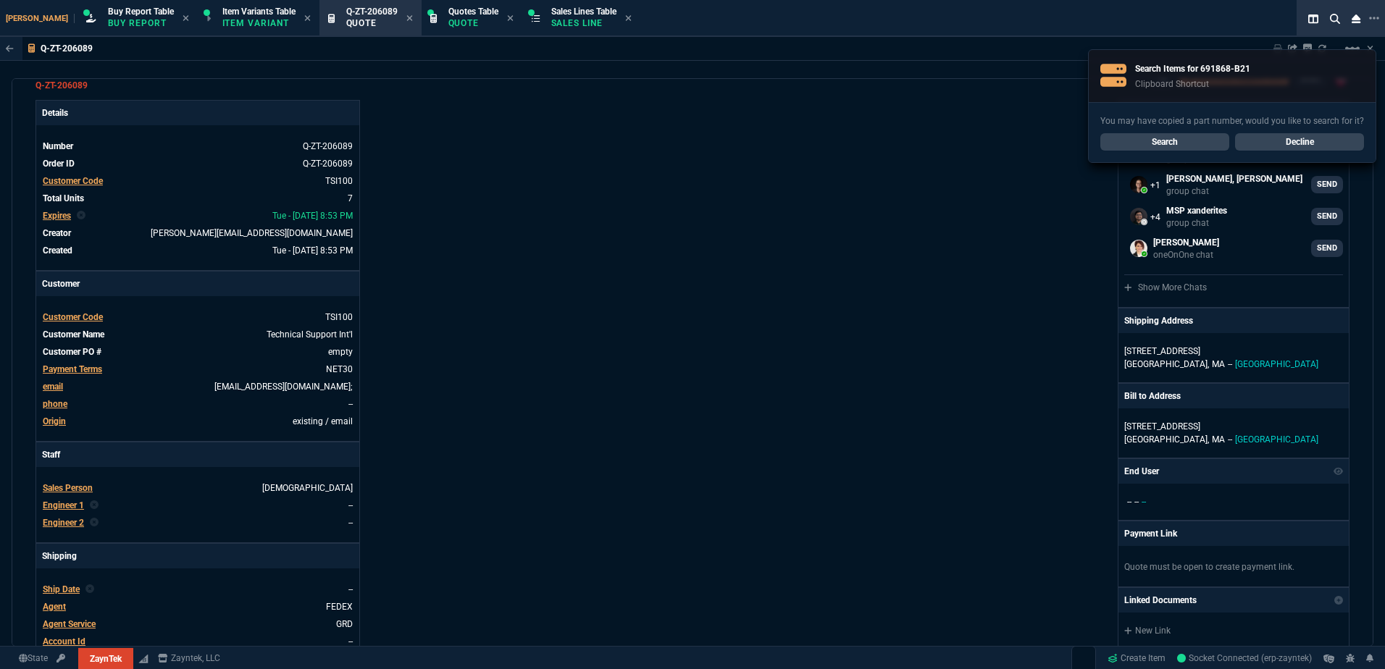
scroll to position [0, 0]
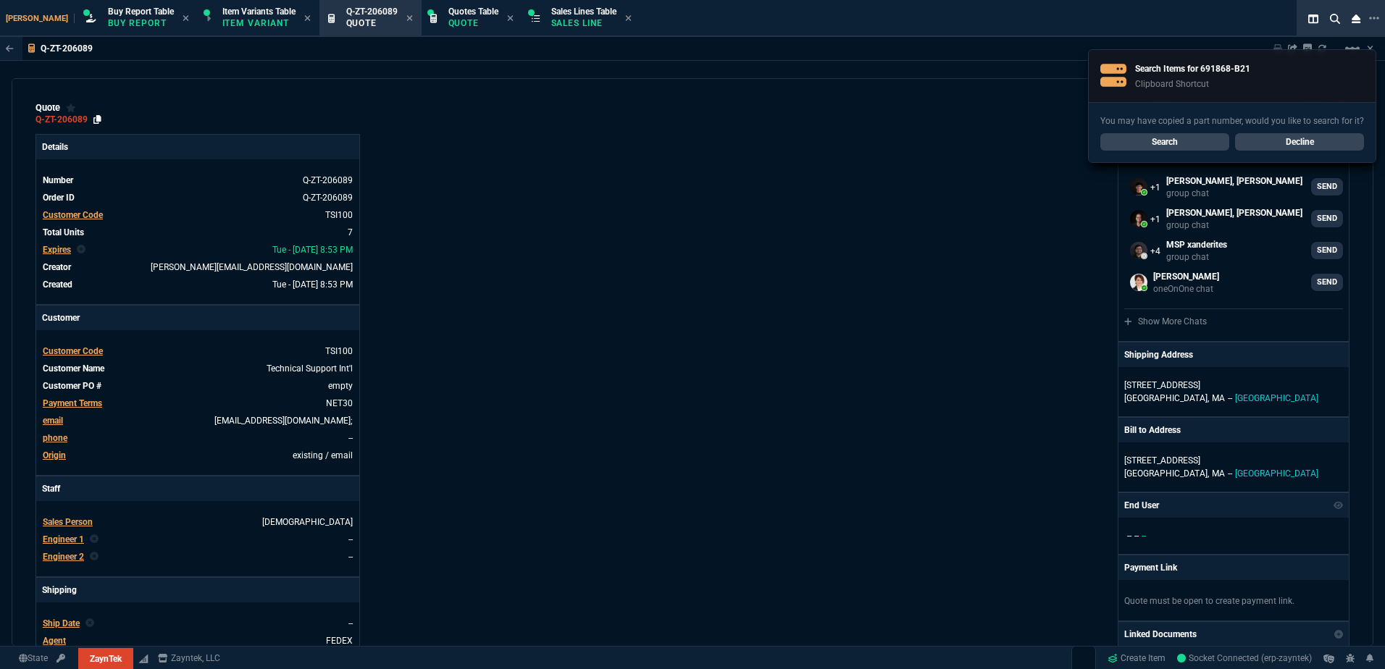
click at [98, 120] on icon at bounding box center [97, 119] width 8 height 9
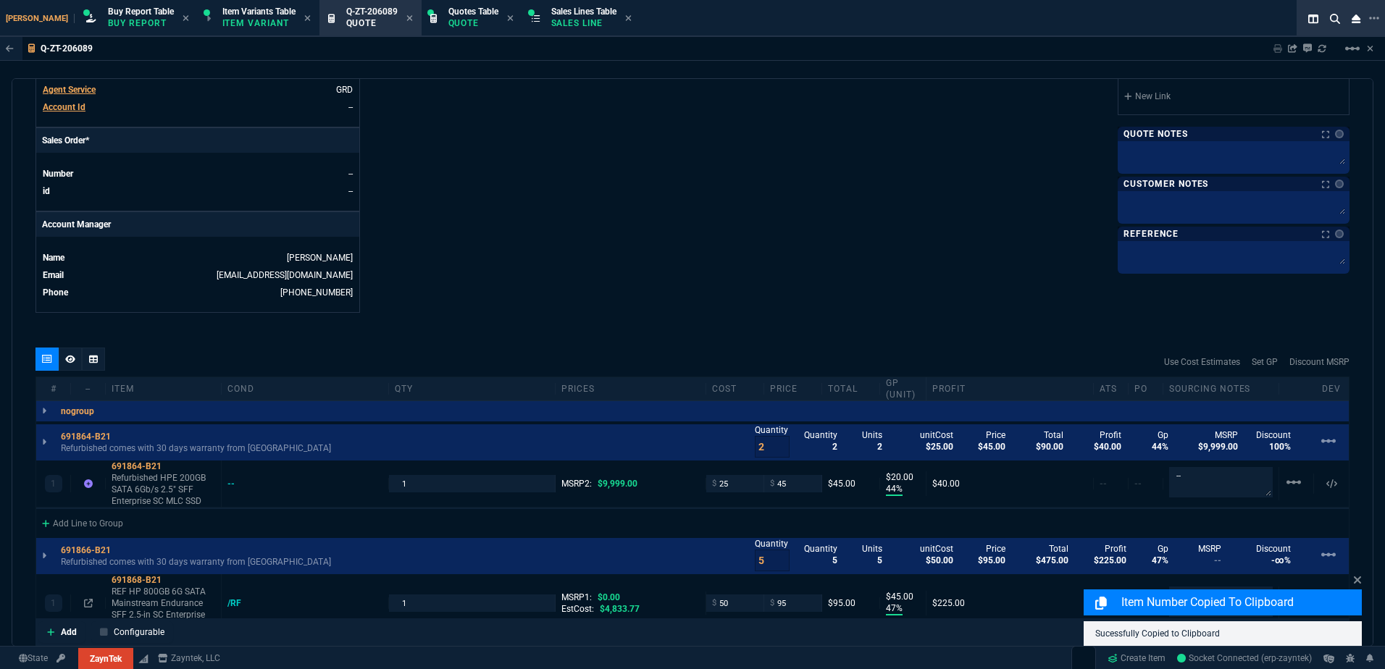
scroll to position [724, 0]
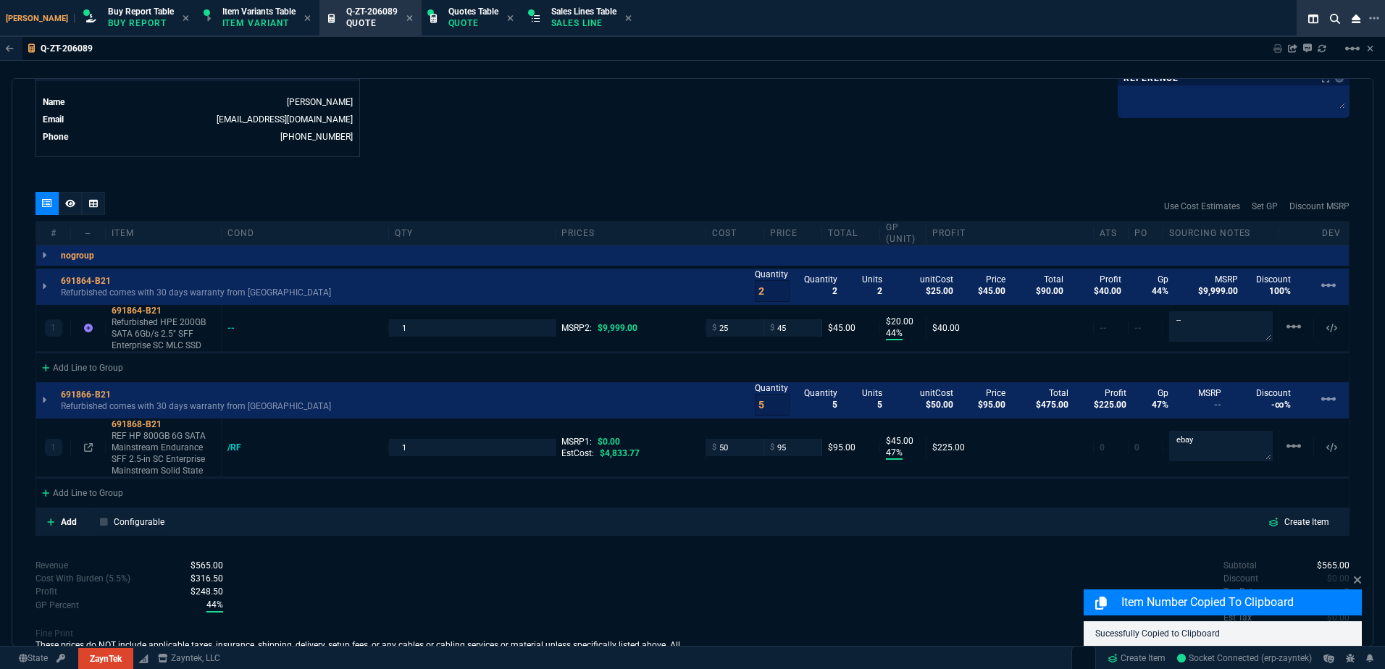
click at [72, 207] on icon at bounding box center [70, 203] width 10 height 9
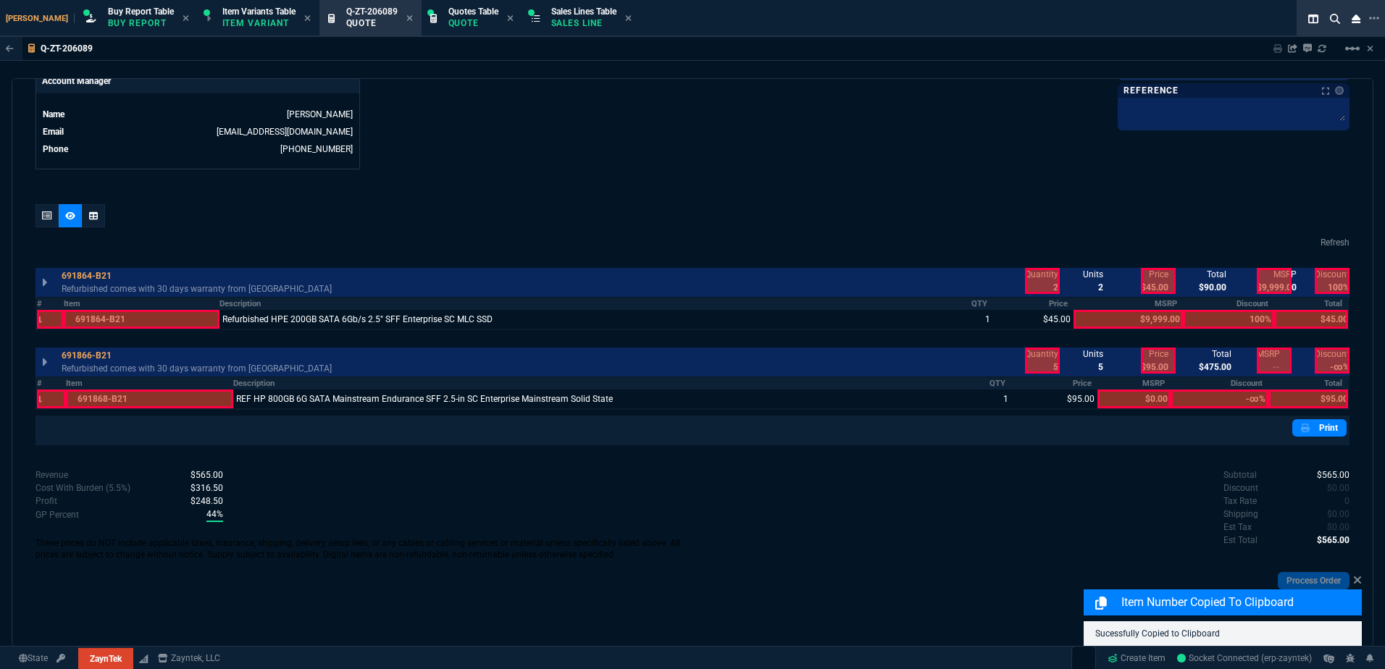
scroll to position [712, 0]
click at [1039, 285] on div at bounding box center [1042, 281] width 35 height 26
click at [1035, 364] on div at bounding box center [1042, 361] width 35 height 26
click at [49, 219] on icon at bounding box center [47, 215] width 10 height 9
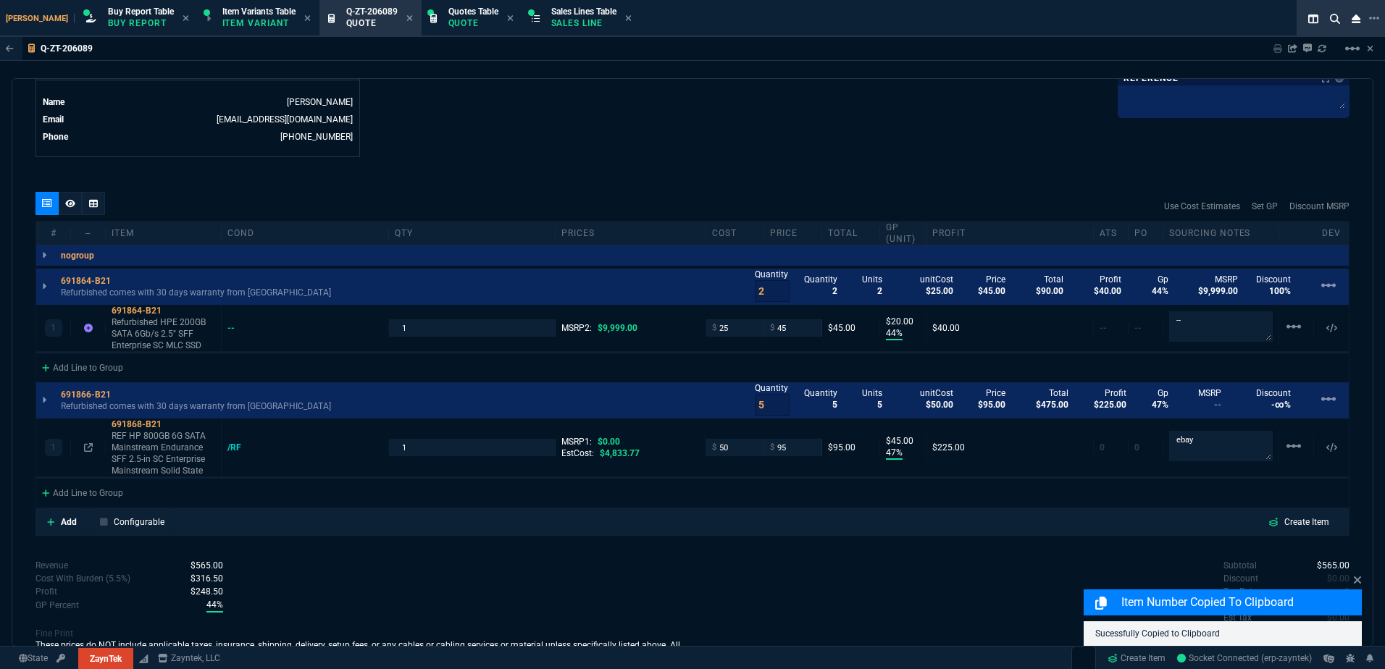
type input "100"
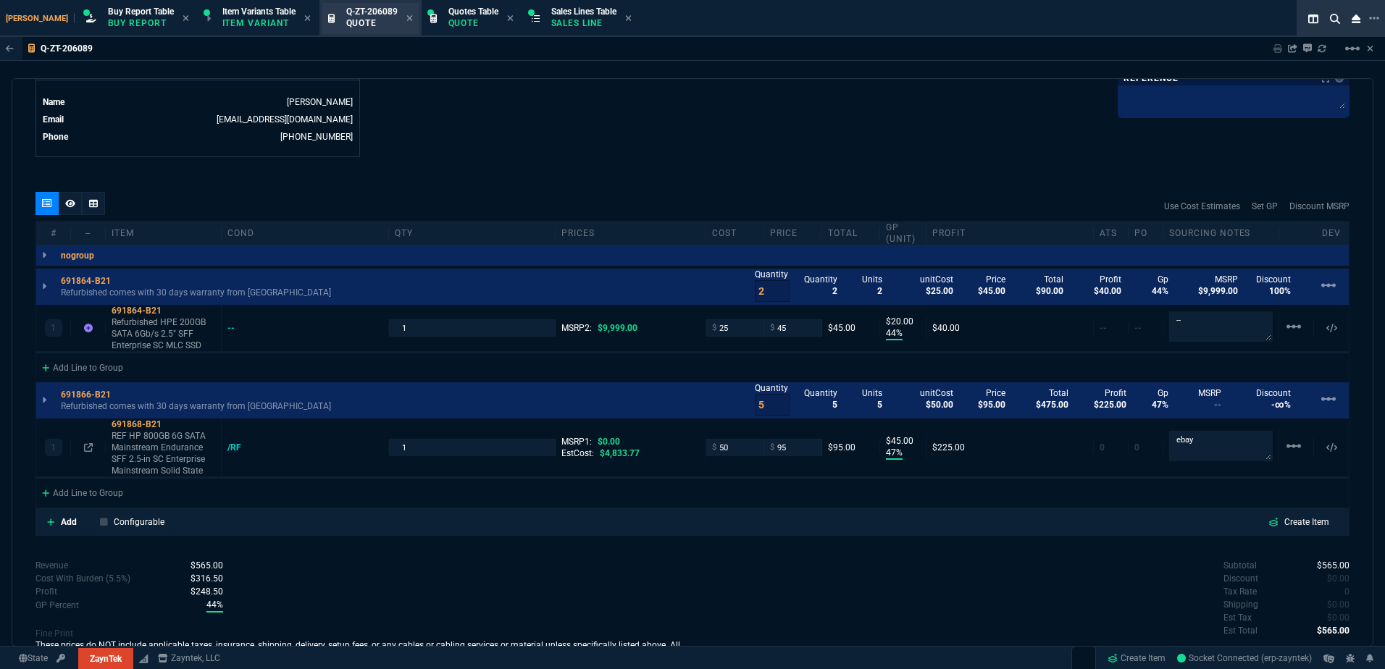
drag, startPoint x: 535, startPoint y: 15, endPoint x: 372, endPoint y: 14, distance: 162.9
click at [551, 15] on span "Sales Lines Table" at bounding box center [583, 12] width 65 height 10
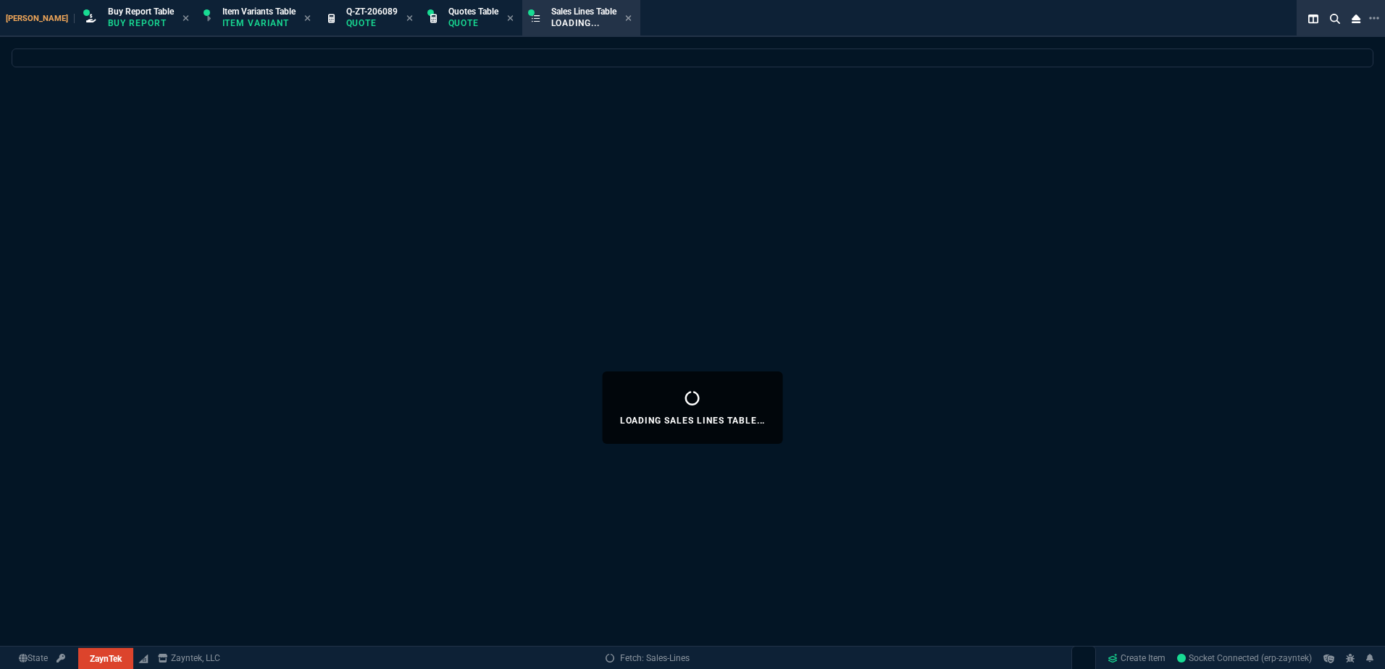
click at [406, 14] on icon at bounding box center [409, 18] width 7 height 9
select select
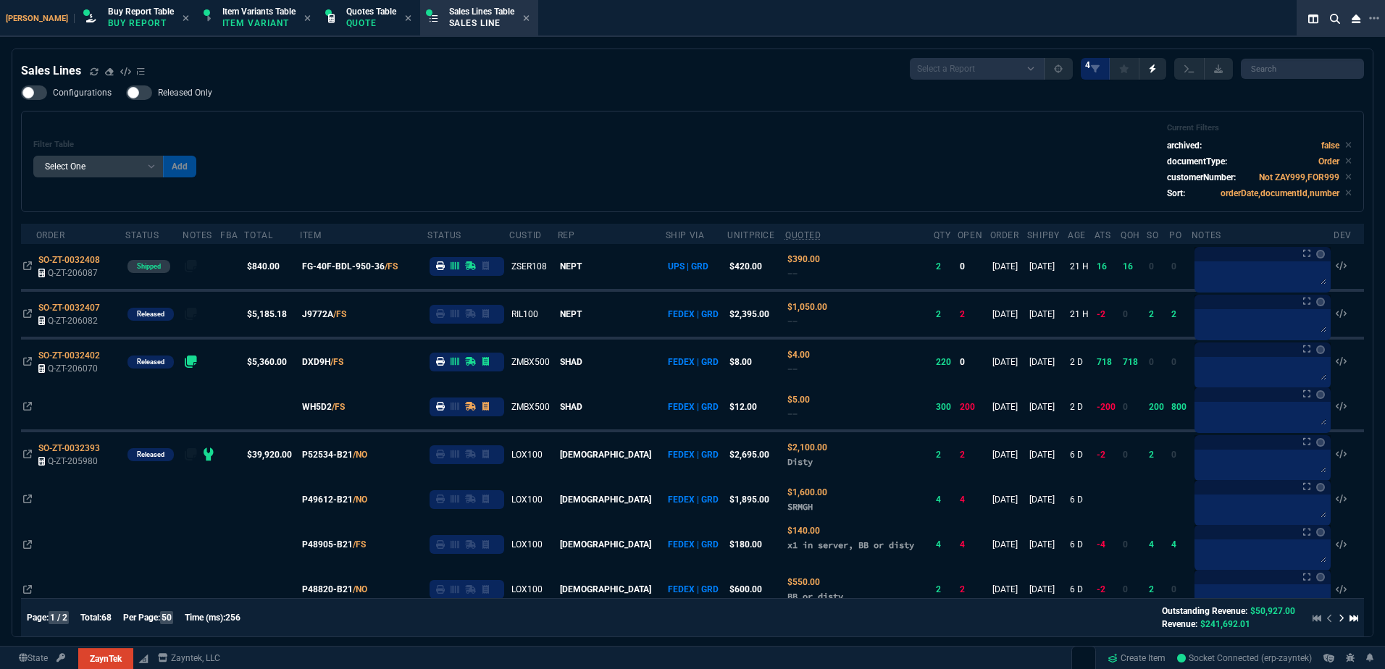
click at [345, 96] on div "Configurations Released Only Filter Table Select One Add Filter () Age () ATS (…" at bounding box center [692, 148] width 1343 height 127
